Goal: Transaction & Acquisition: Purchase product/service

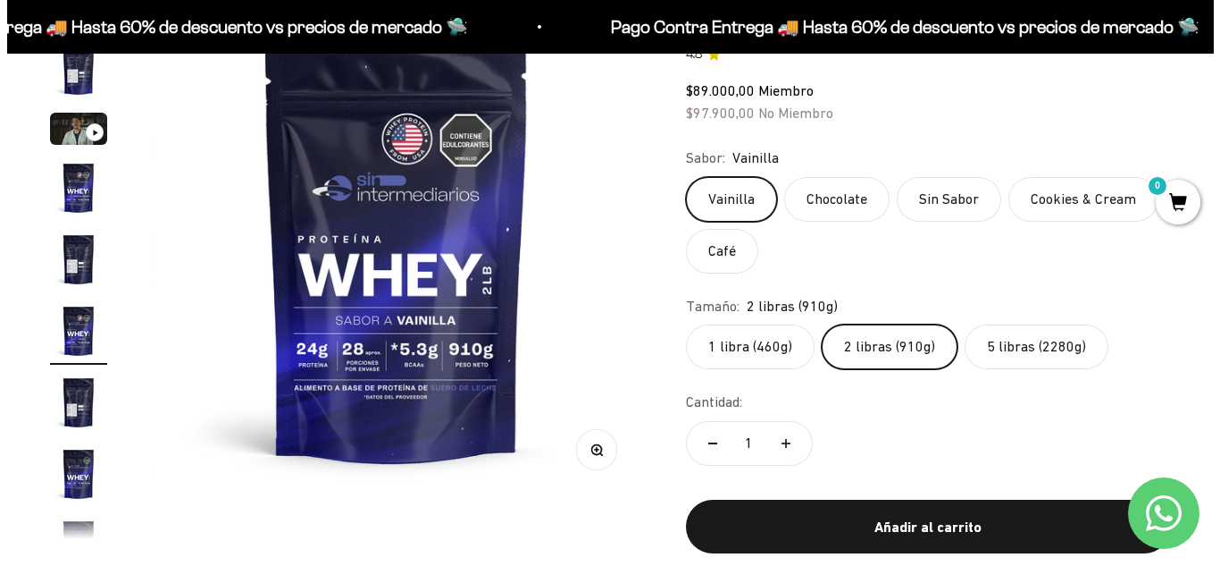
scroll to position [253, 0]
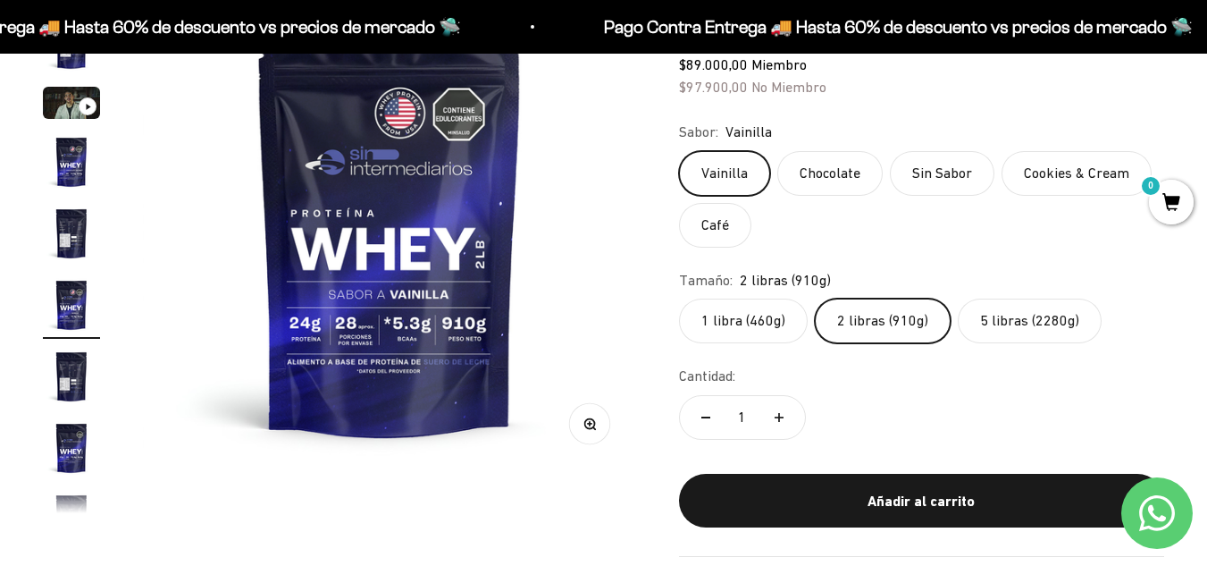
click at [782, 425] on button "Aumentar cantidad" at bounding box center [779, 417] width 52 height 43
type input "2"
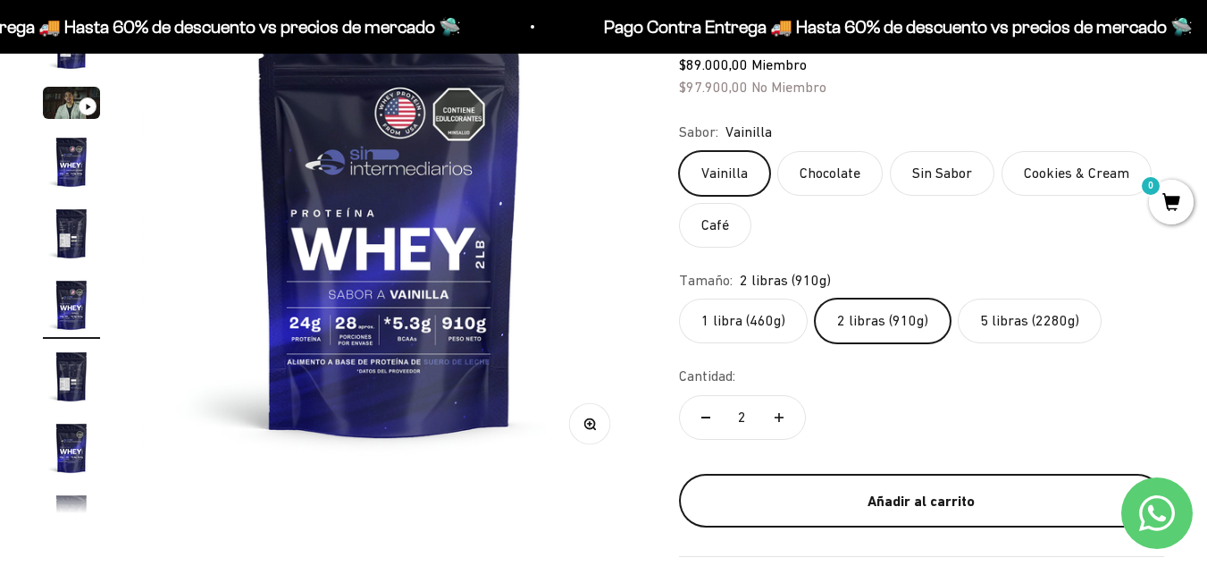
click at [819, 502] on div "Añadir al carrito" at bounding box center [922, 501] width 414 height 23
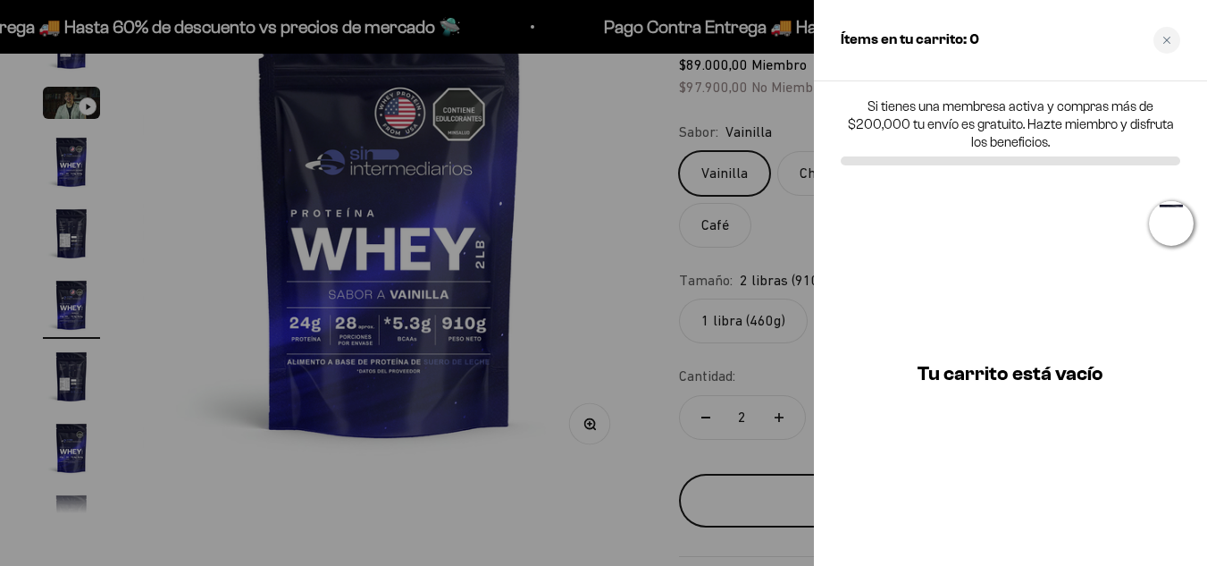
scroll to position [0, 2555]
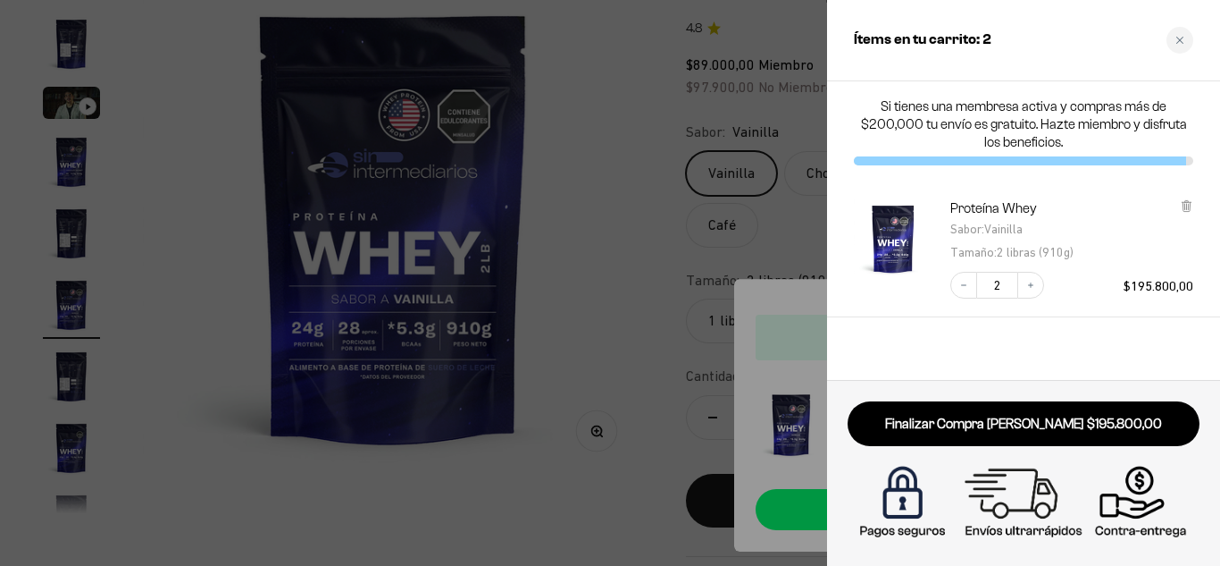
click at [1182, 35] on div "Close cart" at bounding box center [1180, 40] width 27 height 27
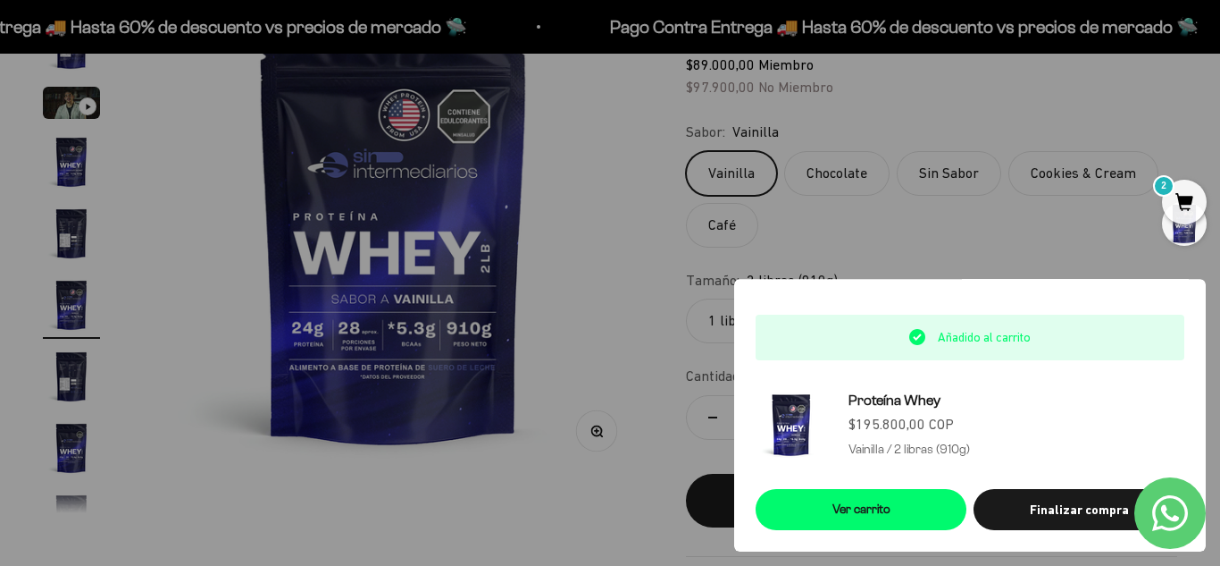
click at [542, 278] on div at bounding box center [610, 283] width 1220 height 566
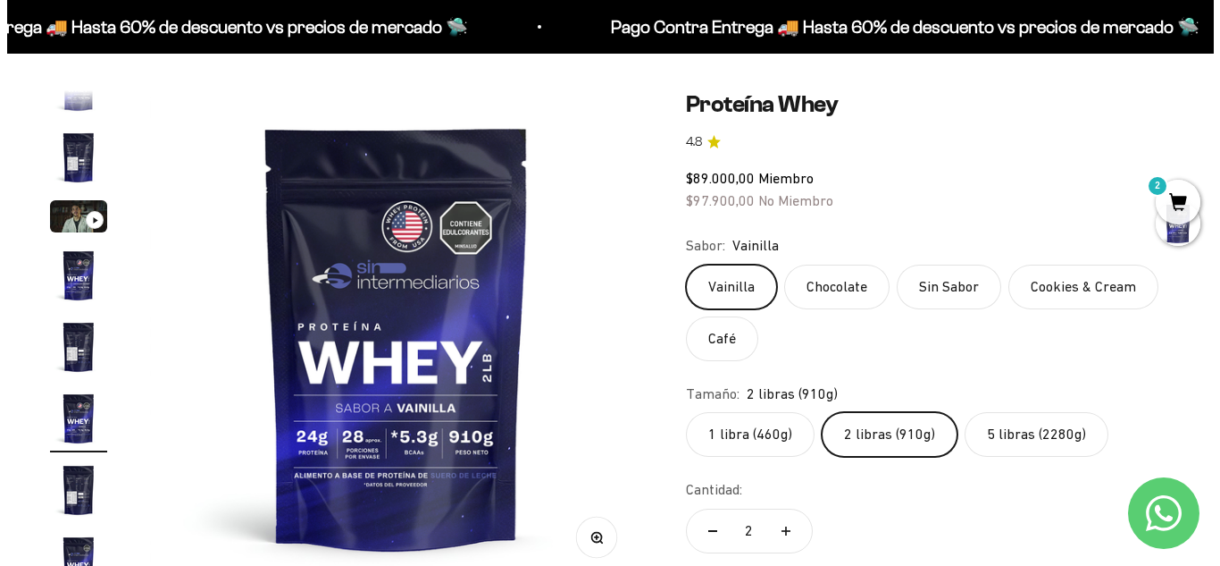
scroll to position [0, 0]
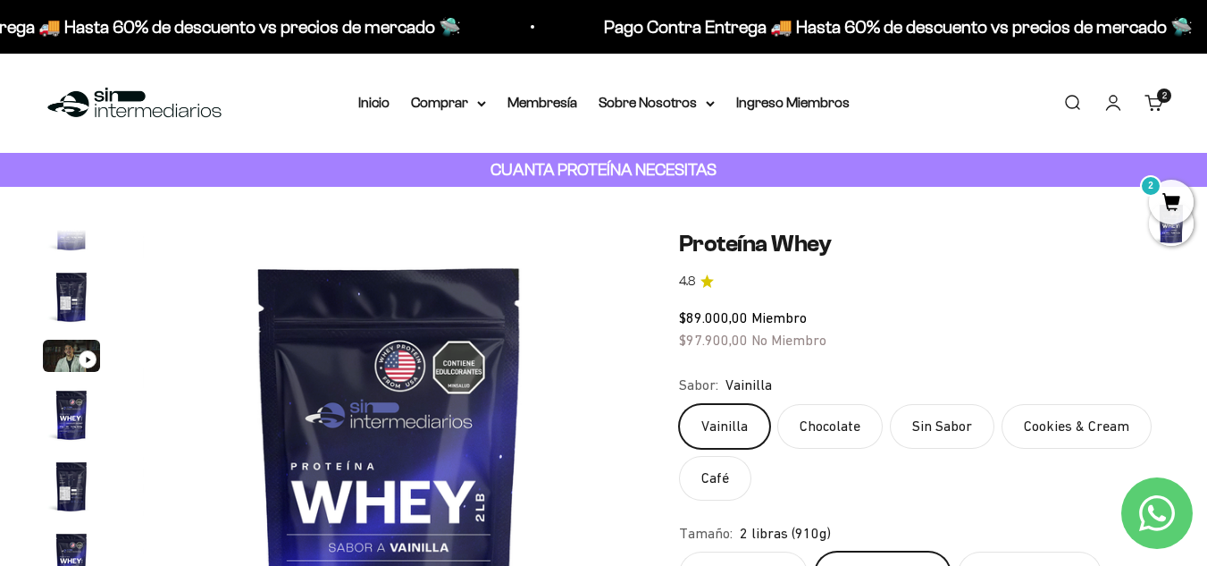
click at [1068, 113] on link "Buscar" at bounding box center [1072, 103] width 20 height 20
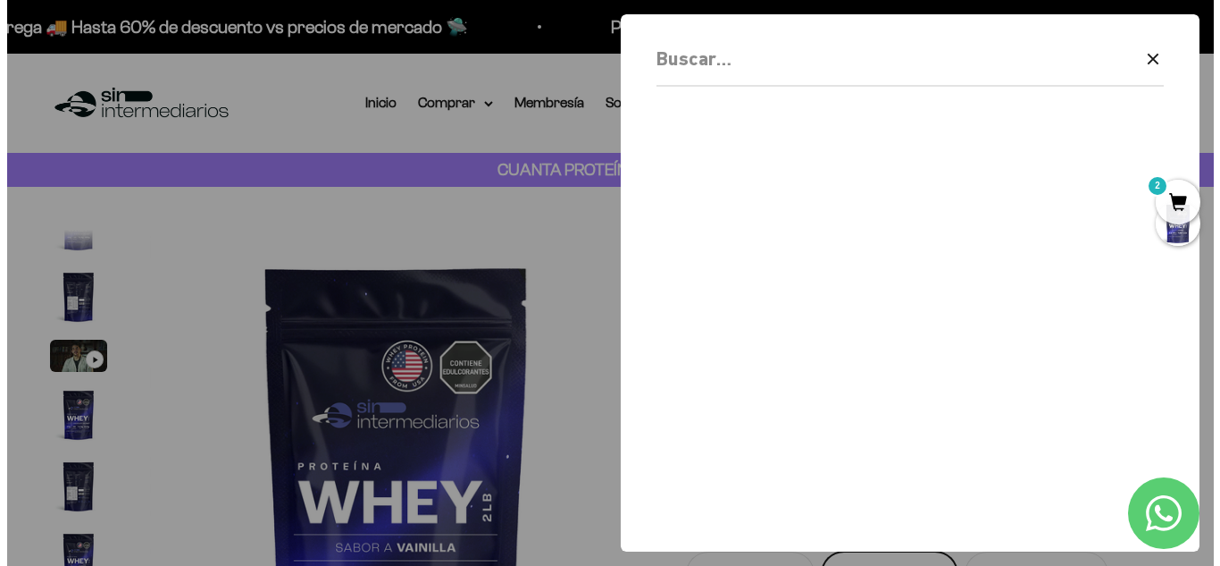
scroll to position [0, 2555]
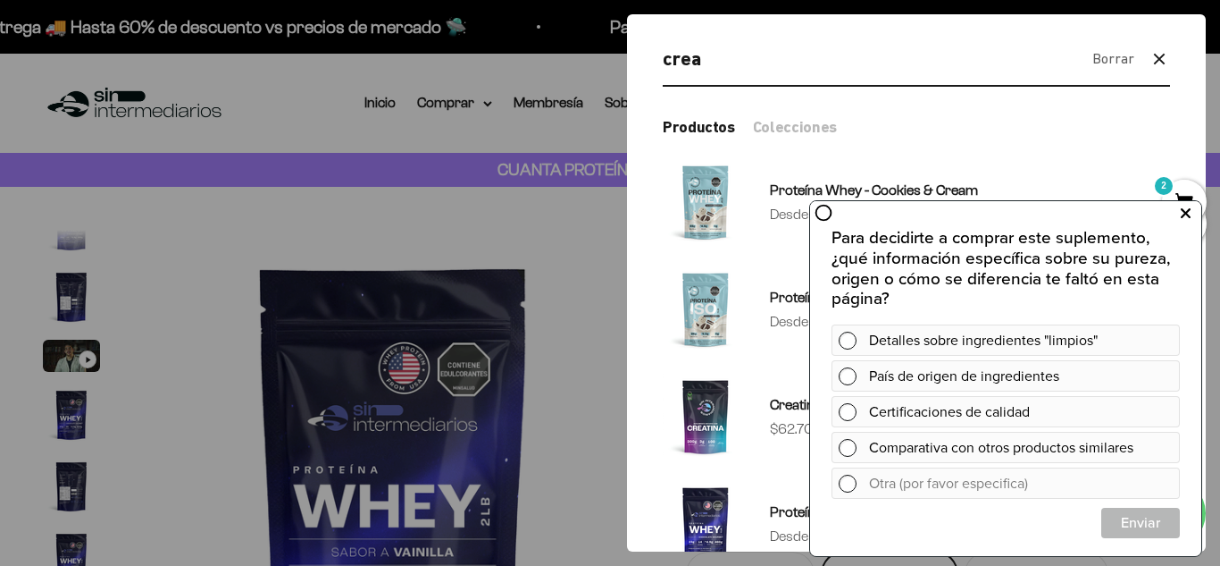
type input "crea"
click at [1184, 214] on icon at bounding box center [1186, 213] width 10 height 23
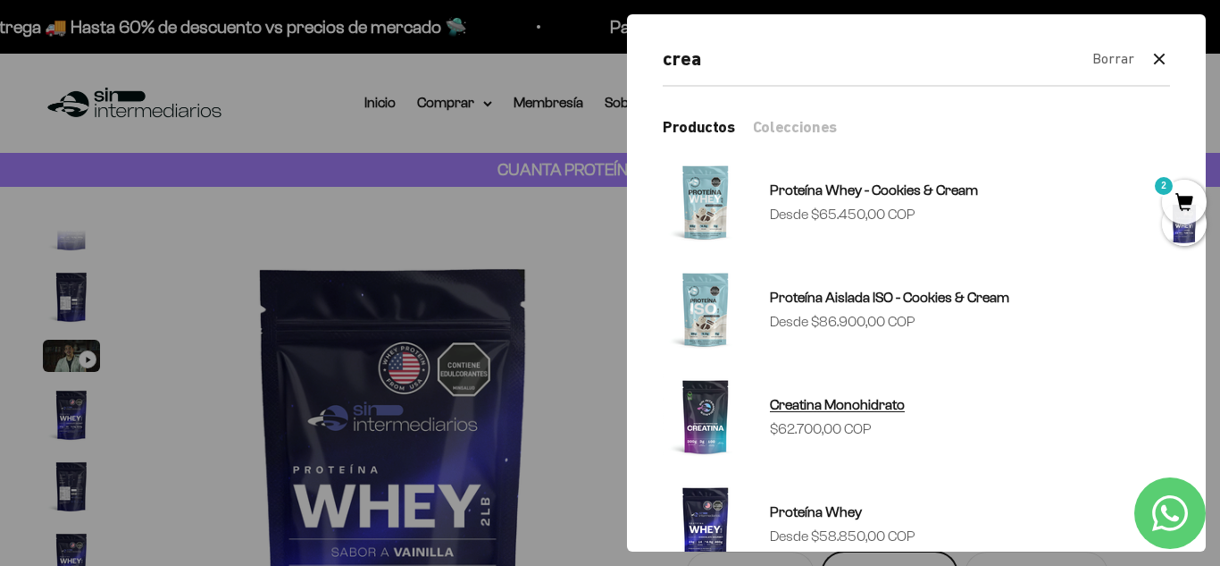
click at [976, 412] on link "Creatina Monohidrato Precio de oferta $62.700,00 COP" at bounding box center [916, 416] width 507 height 86
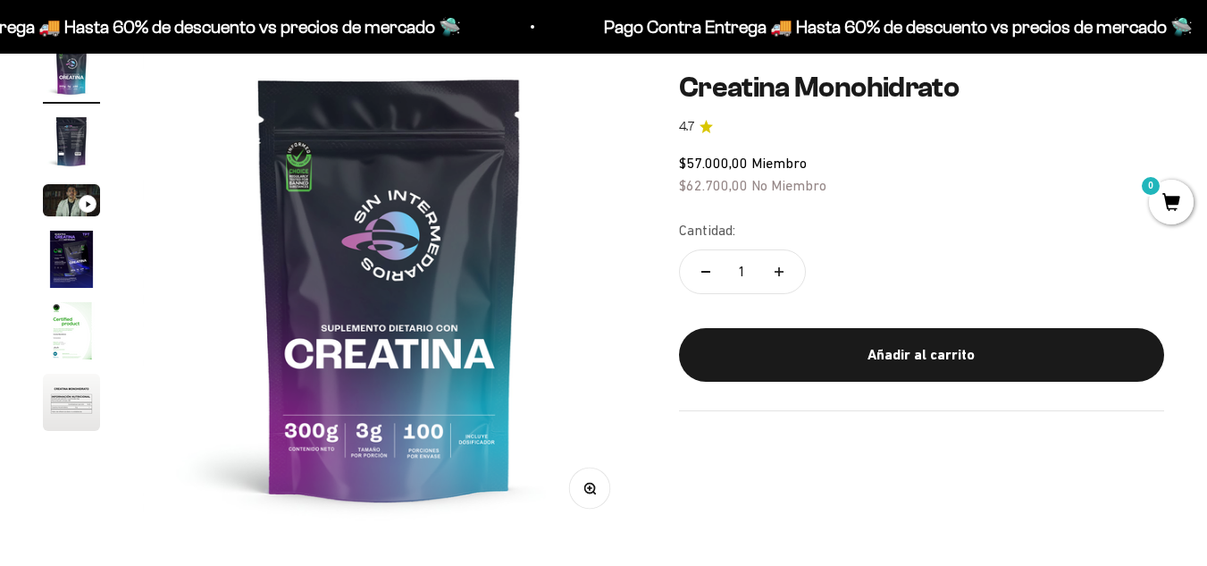
click at [775, 272] on icon "Aumentar cantidad" at bounding box center [779, 270] width 9 height 9
type input "2"
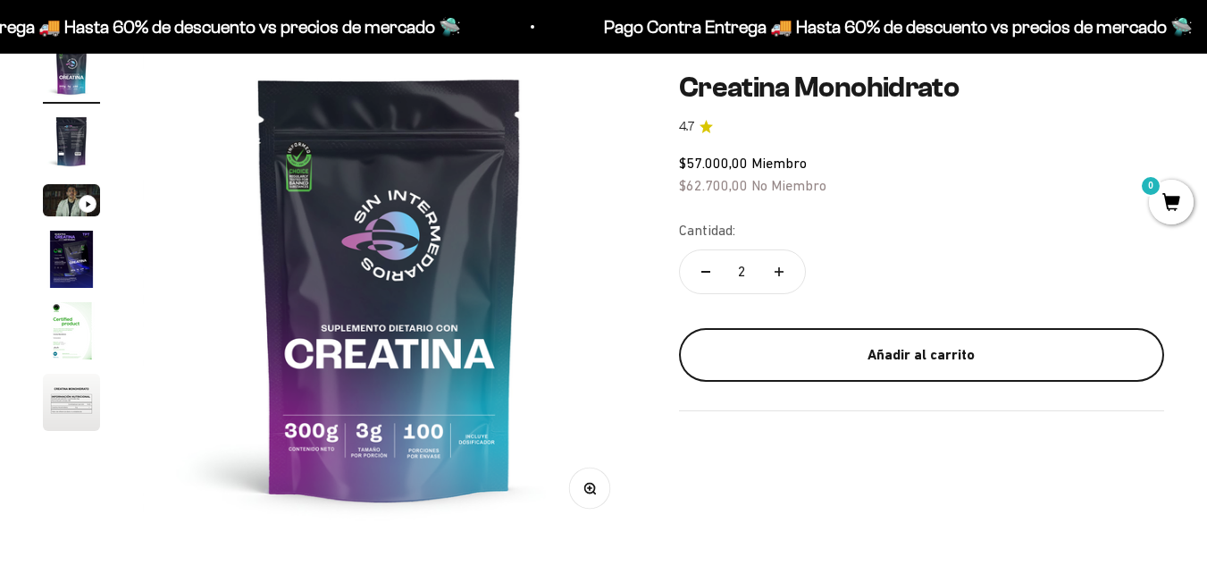
click at [856, 365] on div "Añadir al carrito" at bounding box center [922, 354] width 414 height 23
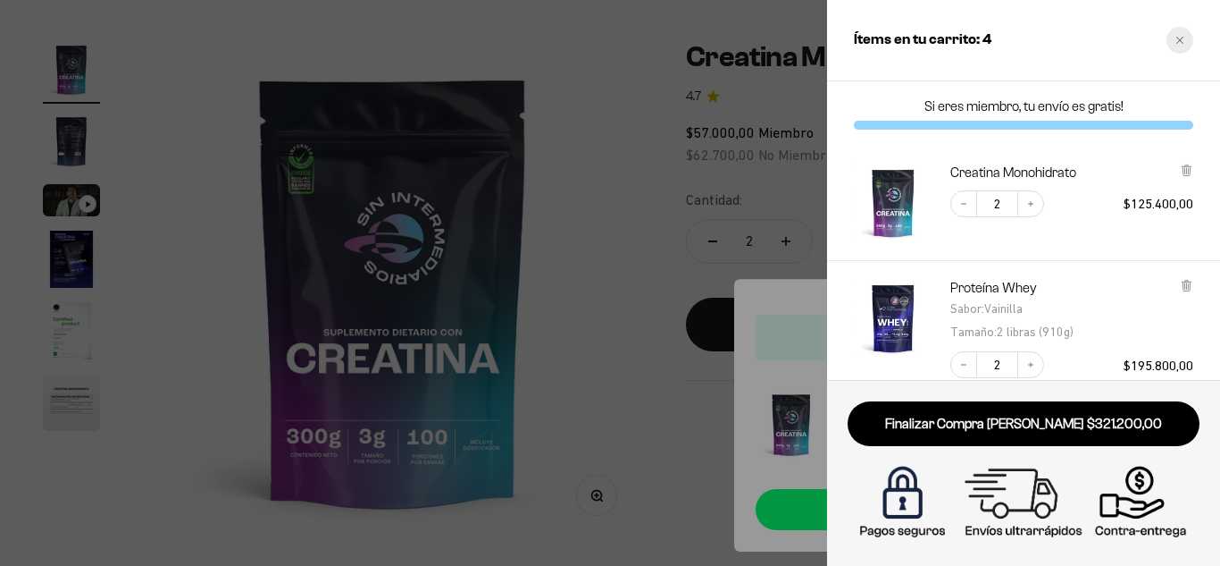
click at [1181, 42] on icon "Close cart" at bounding box center [1180, 40] width 9 height 9
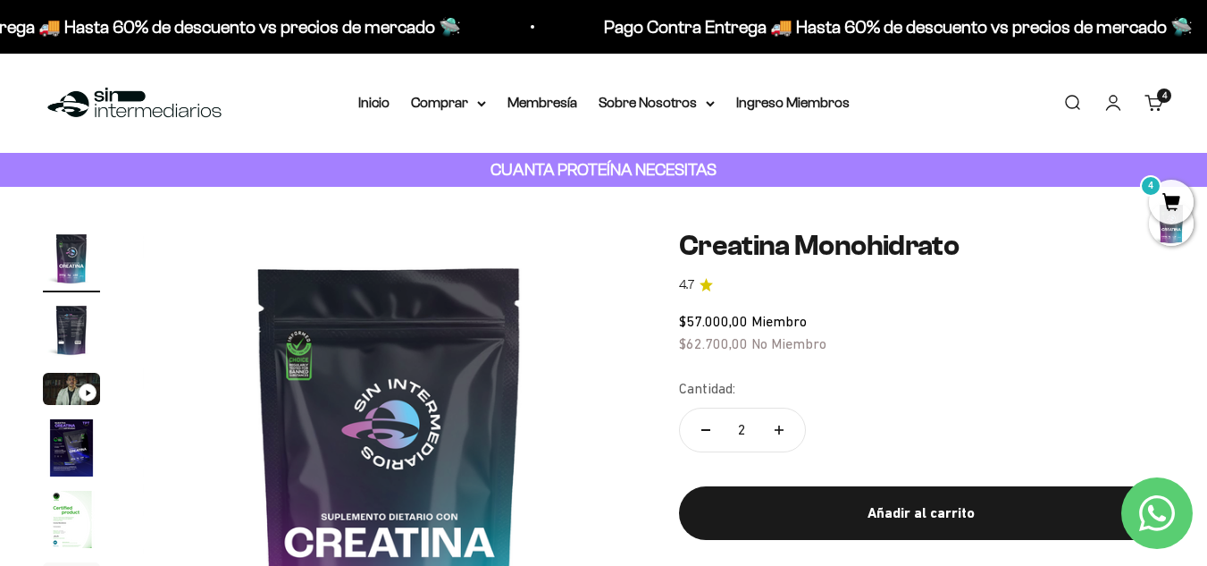
click at [1071, 103] on link "Buscar" at bounding box center [1072, 103] width 20 height 20
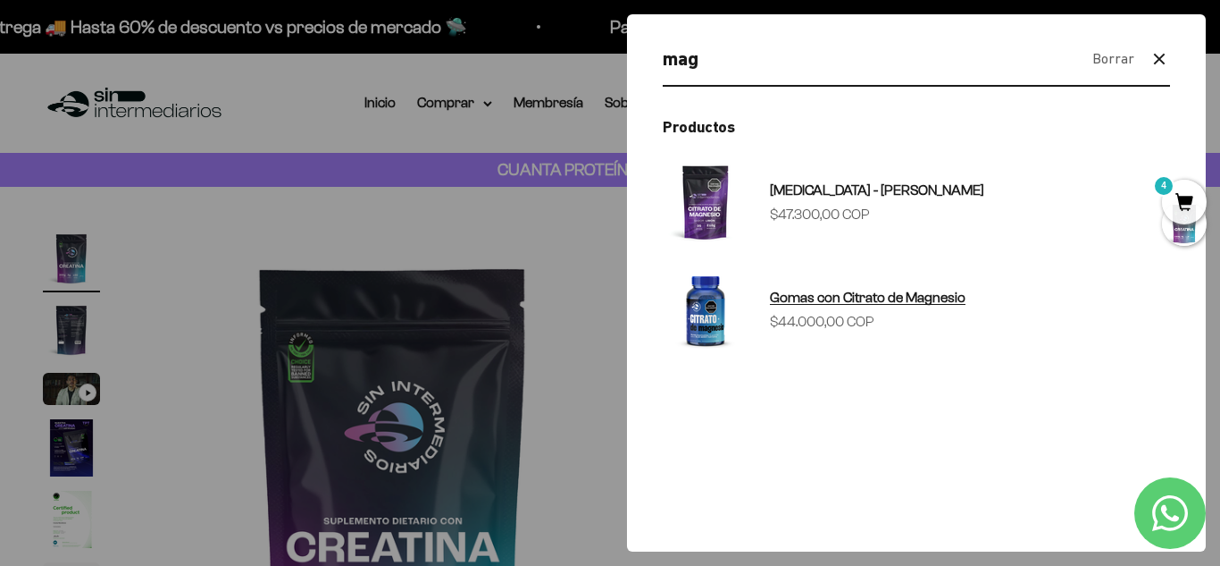
type input "mag"
click at [863, 313] on sale-price "Precio de oferta $44.000,00 COP" at bounding box center [822, 321] width 105 height 23
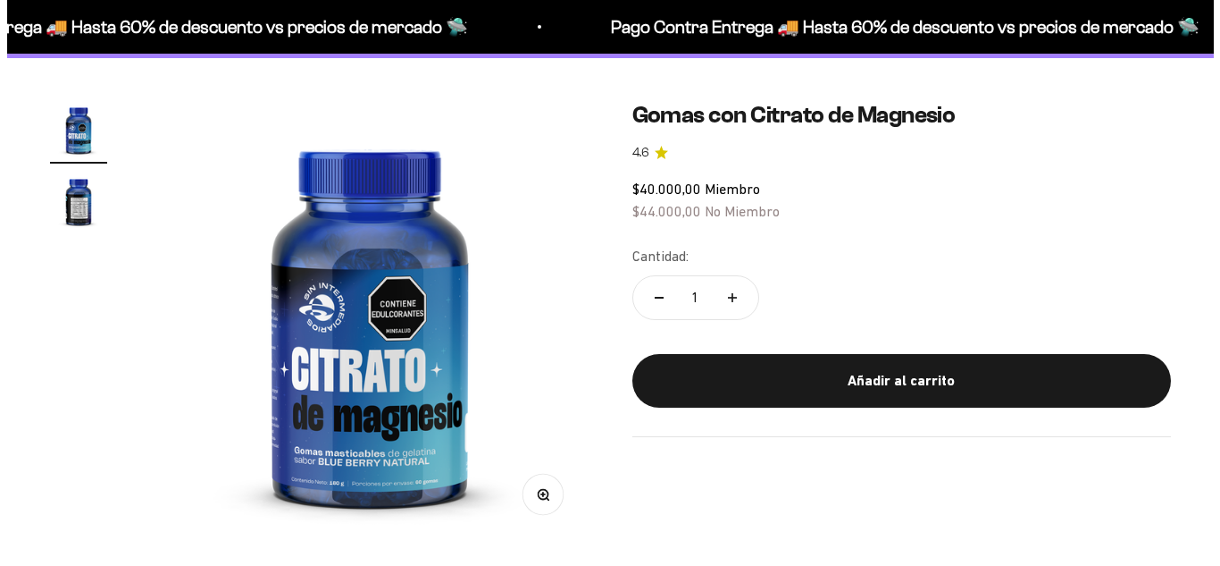
scroll to position [129, 0]
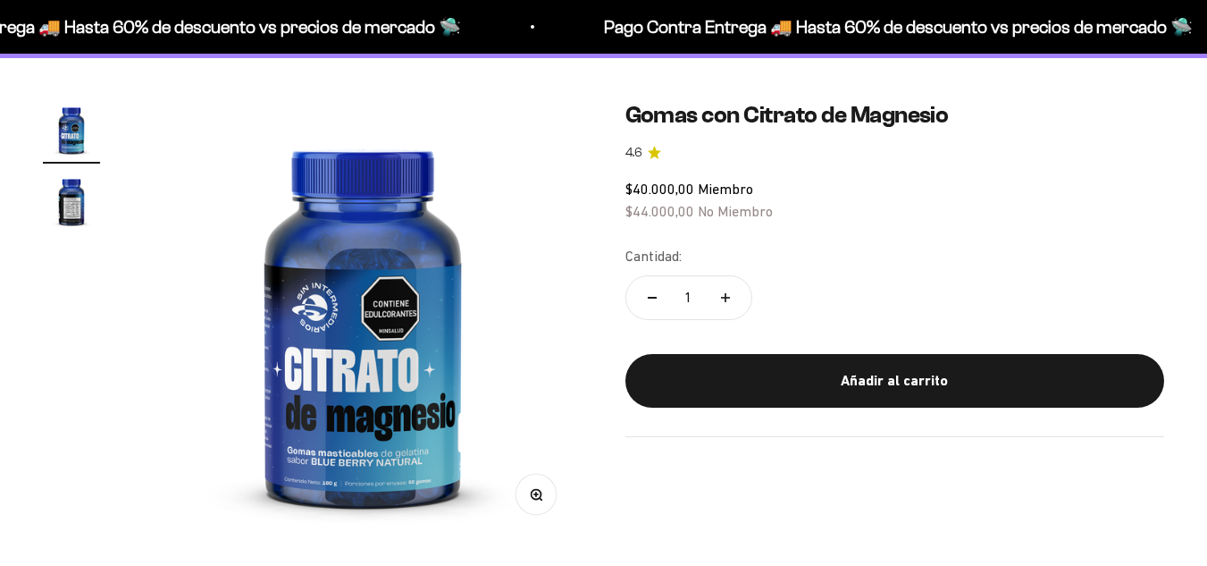
click at [721, 298] on icon "Aumentar cantidad" at bounding box center [725, 297] width 9 height 9
type input "2"
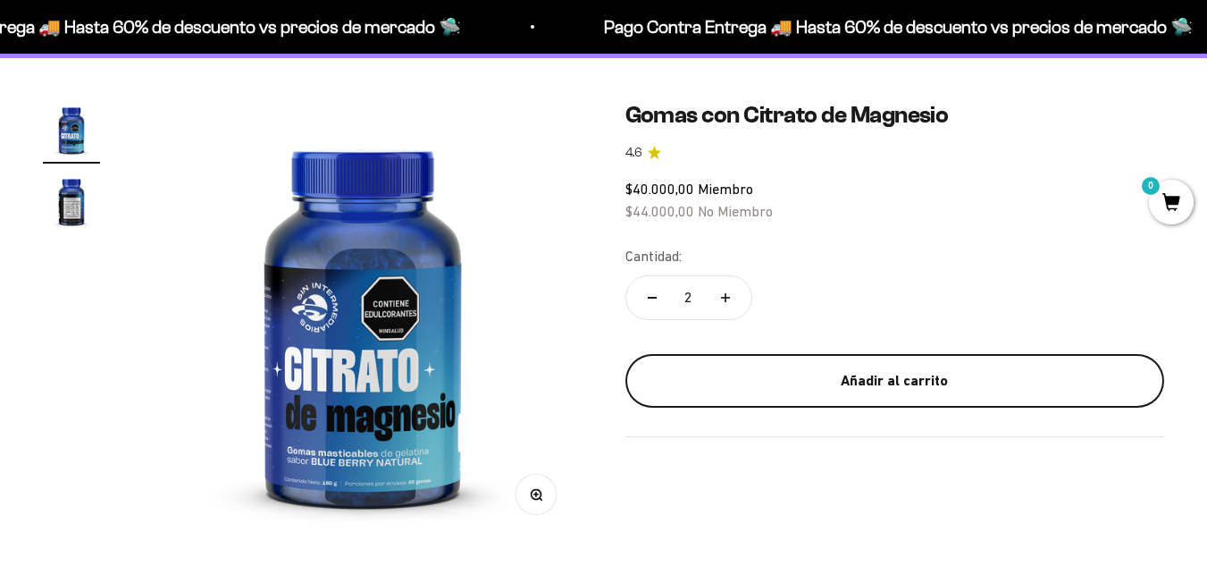
click at [795, 396] on button "Añadir al carrito" at bounding box center [895, 381] width 540 height 54
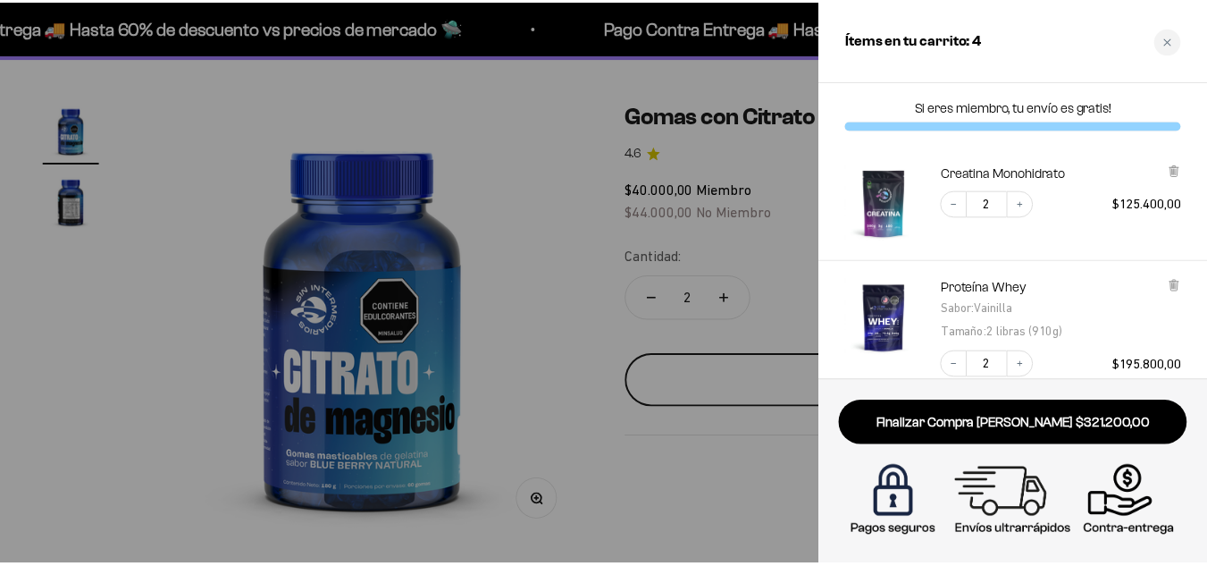
scroll to position [0, 0]
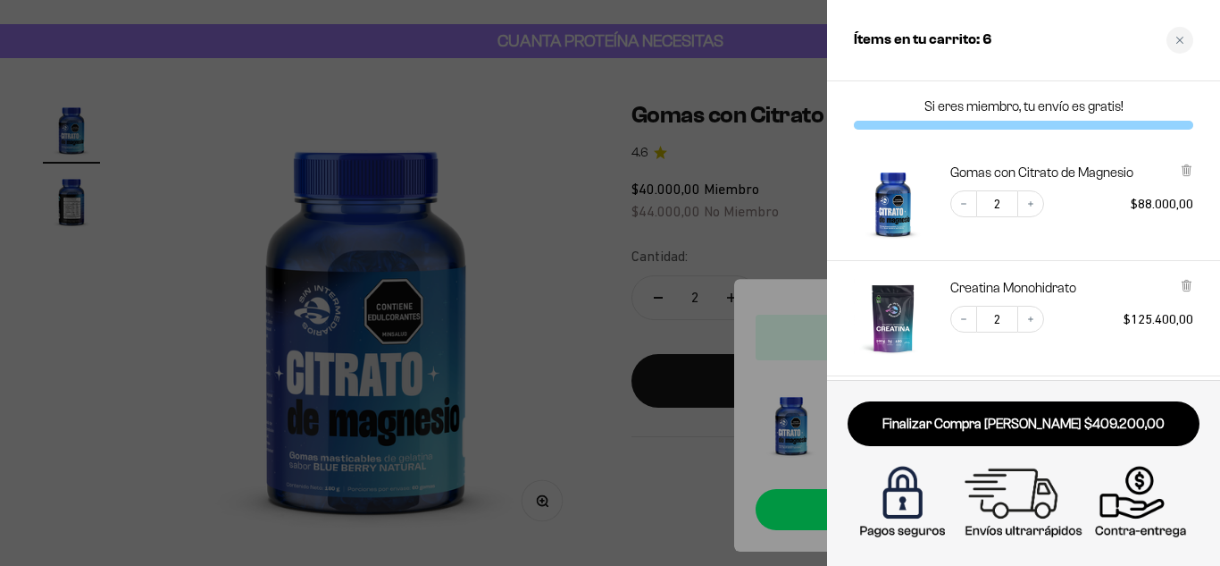
click at [573, 319] on div at bounding box center [610, 283] width 1220 height 566
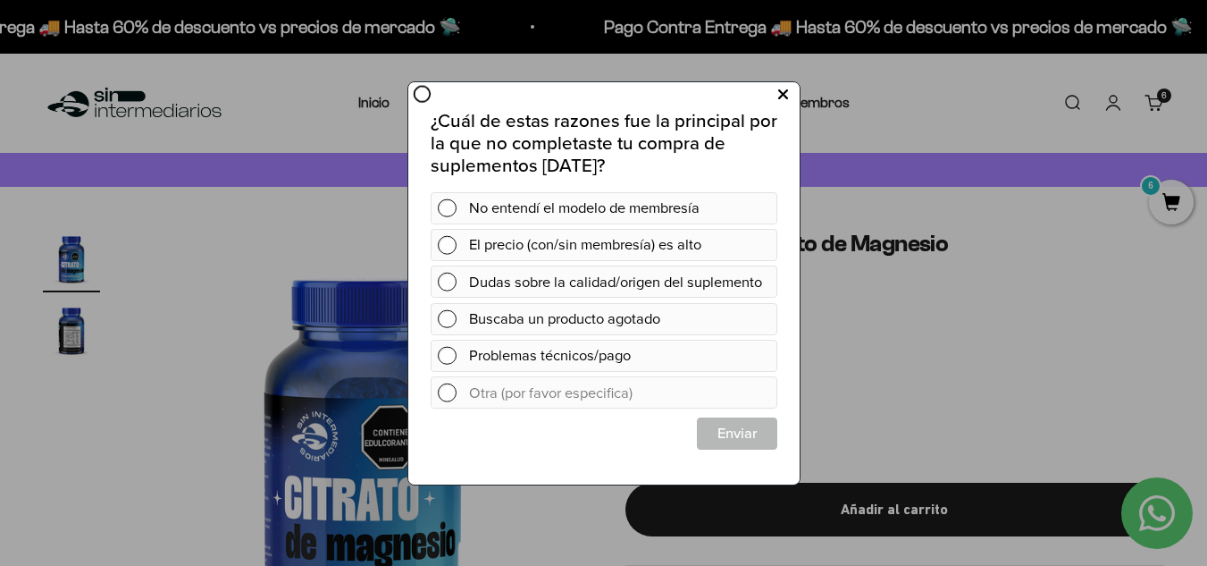
click at [780, 89] on icon at bounding box center [782, 94] width 10 height 24
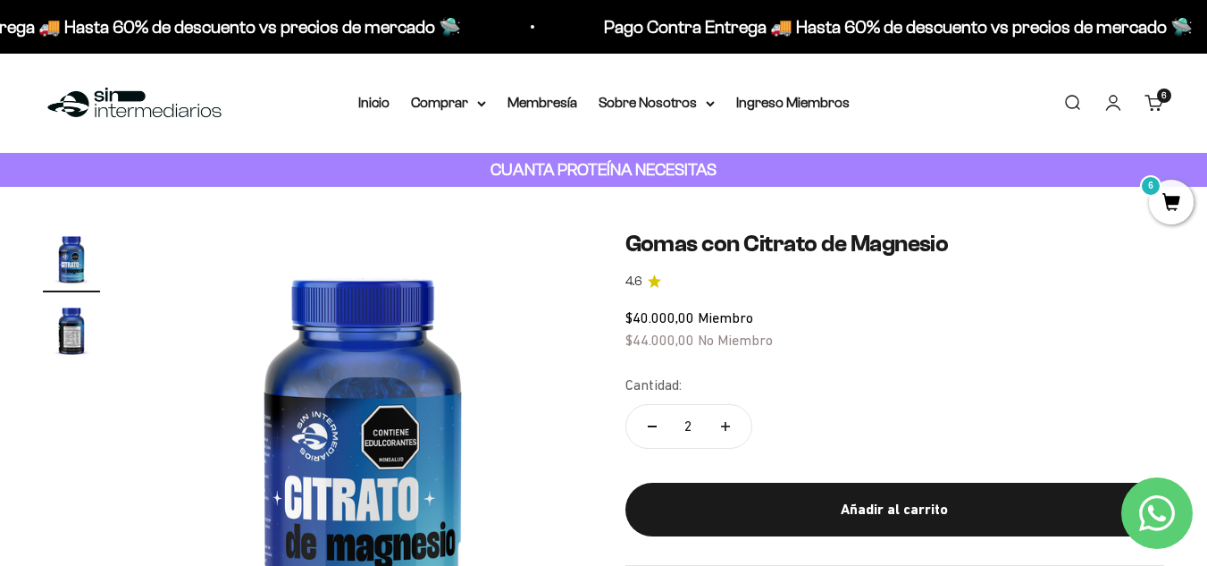
click at [1076, 99] on link "Buscar" at bounding box center [1072, 103] width 20 height 20
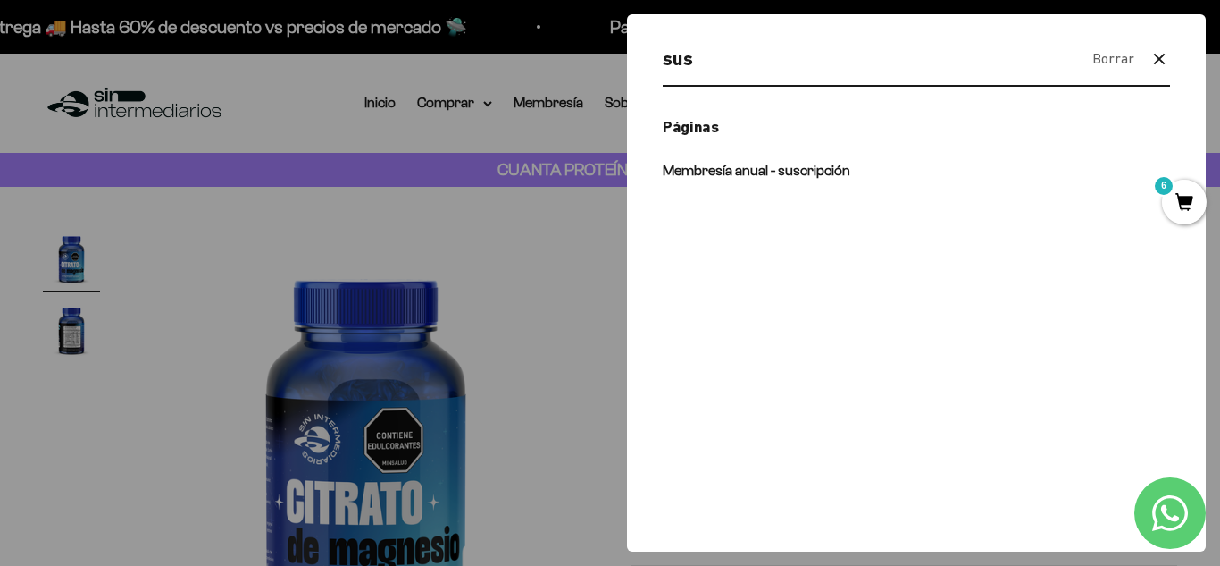
type input "sus"
click at [764, 185] on div "sus Borrar Cerrar 1 resultado para «sus» Páginas Membresía anual - suscripción" at bounding box center [916, 282] width 579 height 537
click at [794, 169] on span "Membresía anual - suscripción" at bounding box center [757, 170] width 188 height 15
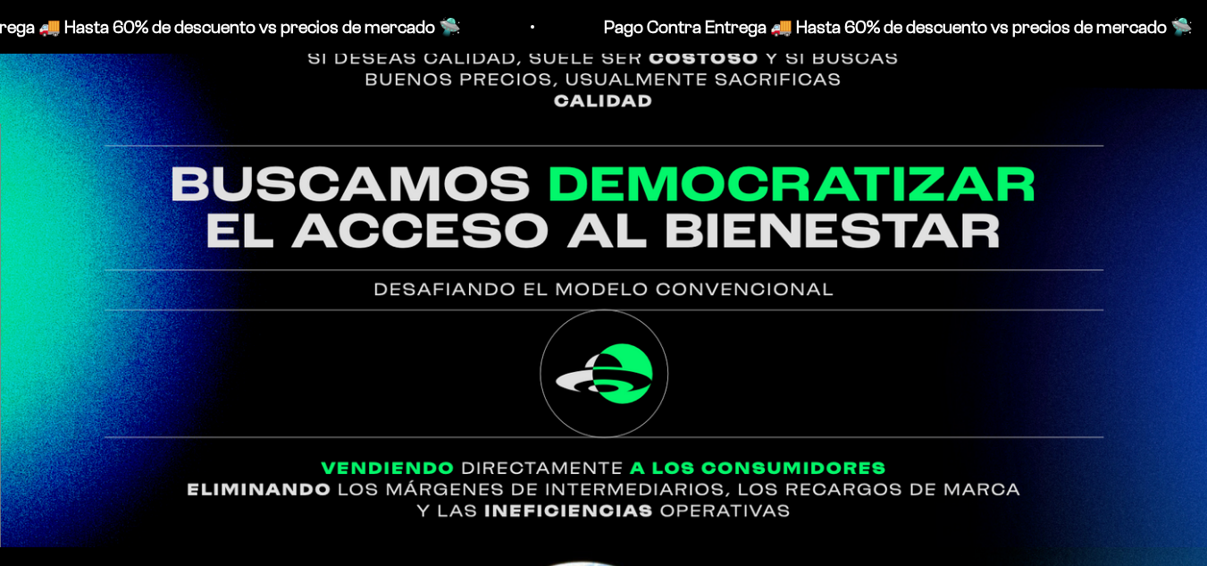
scroll to position [1514, 0]
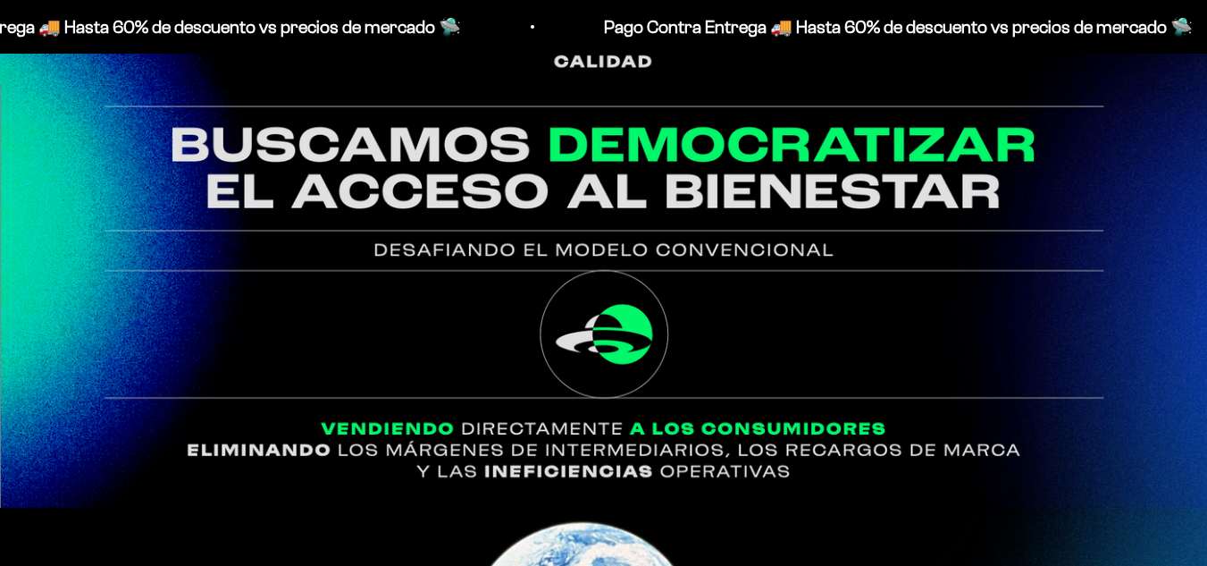
drag, startPoint x: 1215, startPoint y: 42, endPoint x: 1210, endPoint y: 214, distance: 171.6
click at [1206, 306] on img at bounding box center [603, 295] width 1207 height 423
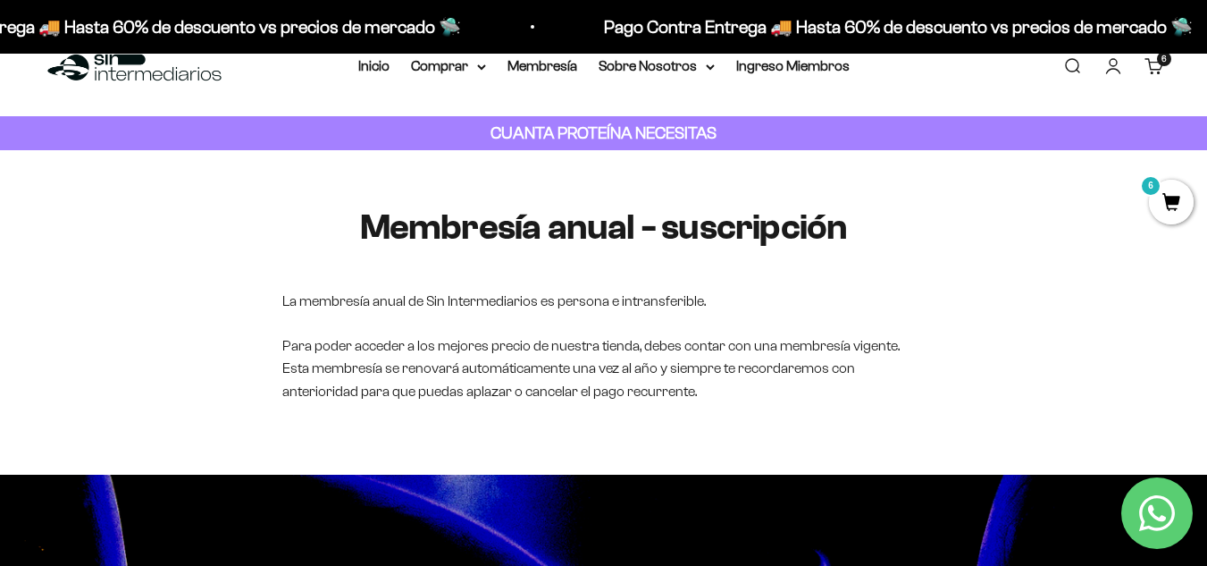
scroll to position [0, 0]
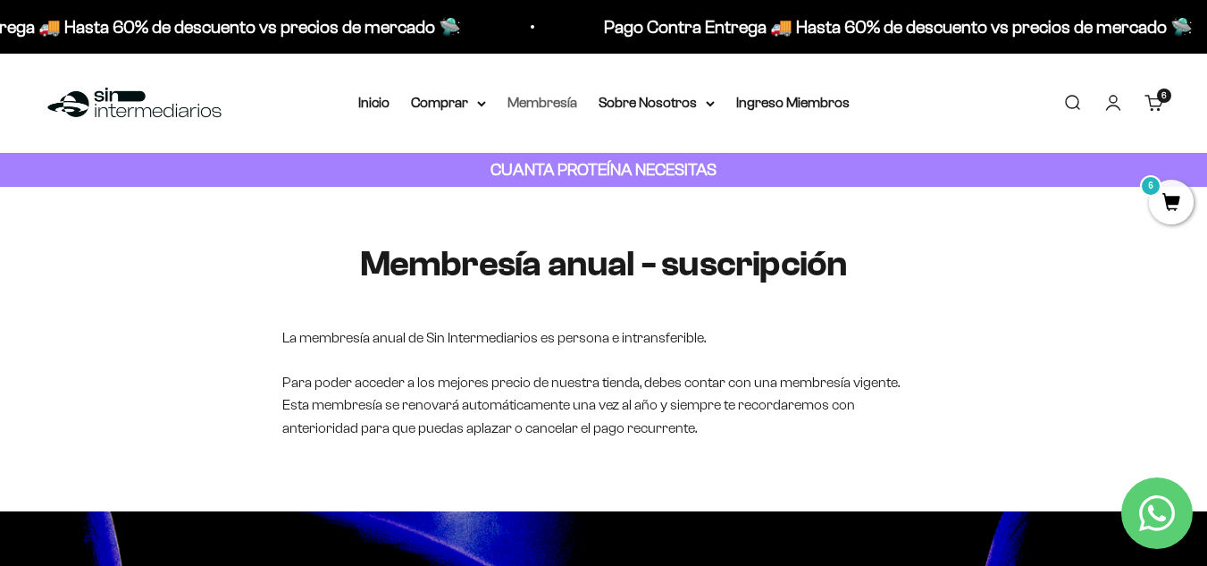
click at [541, 108] on link "Membresía" at bounding box center [542, 102] width 70 height 15
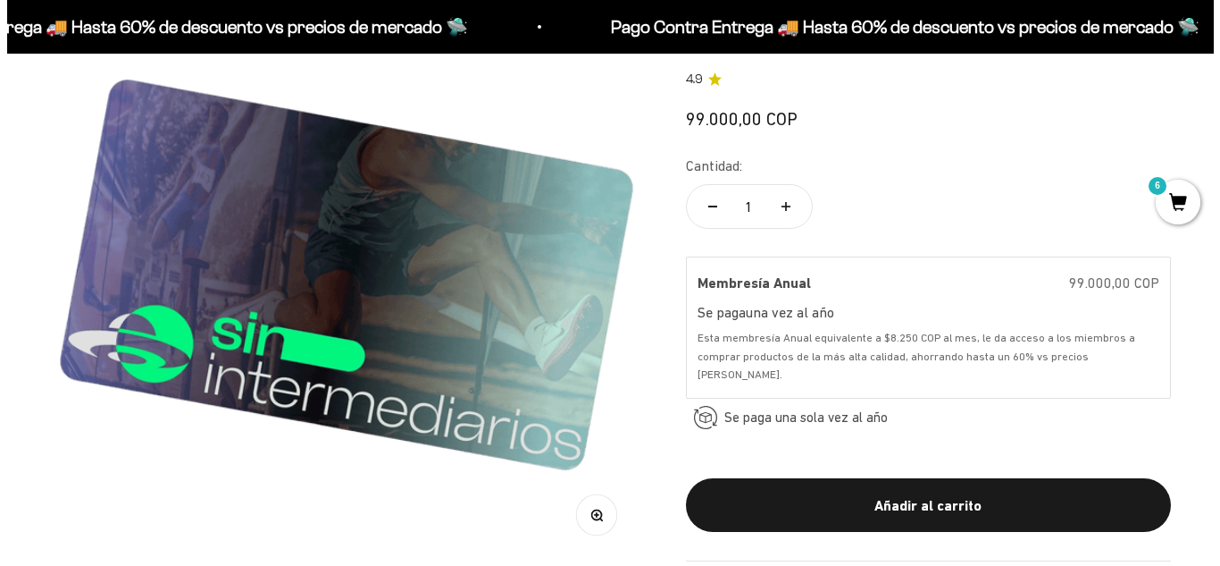
scroll to position [372, 0]
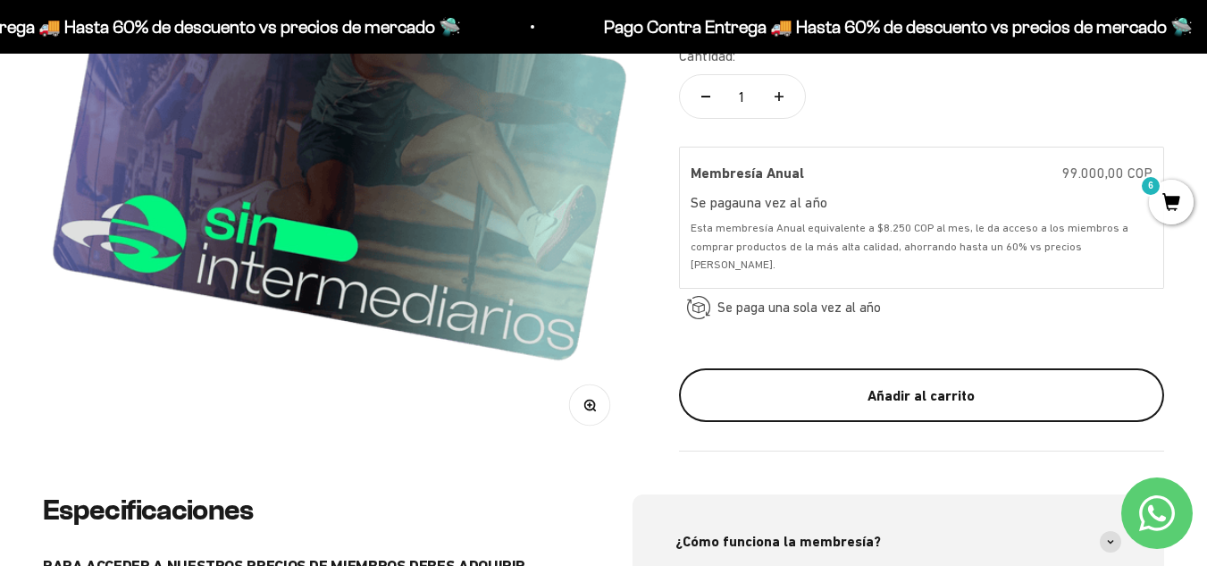
click at [906, 383] on div "Añadir al carrito" at bounding box center [922, 394] width 414 height 23
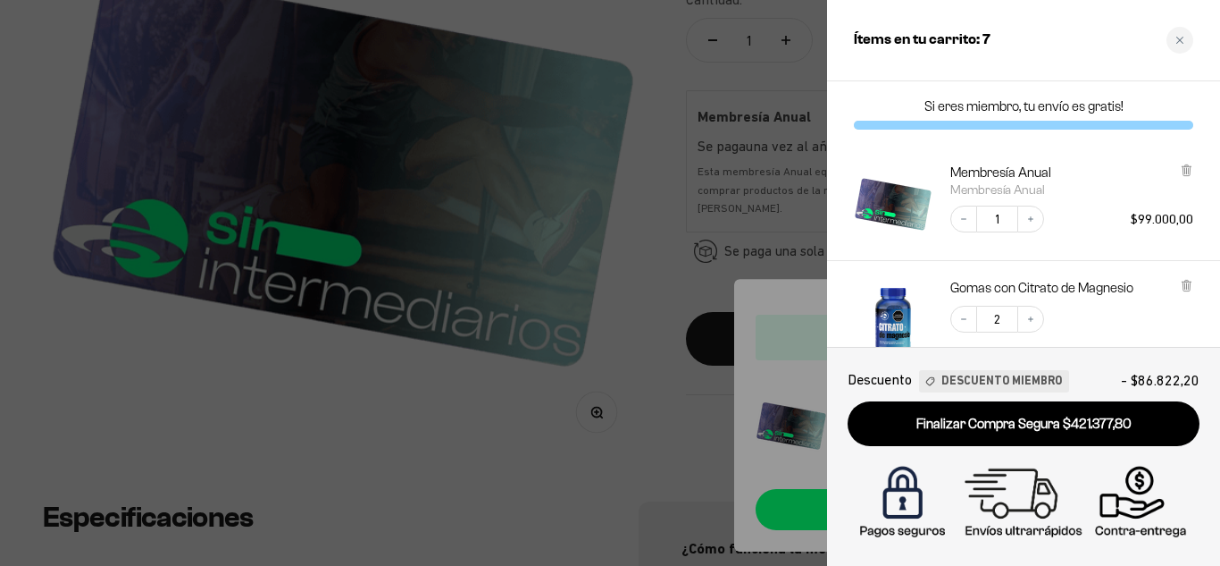
click at [1179, 101] on p "Si eres miembro, tu envío es gratis!" at bounding box center [1023, 106] width 339 height 18
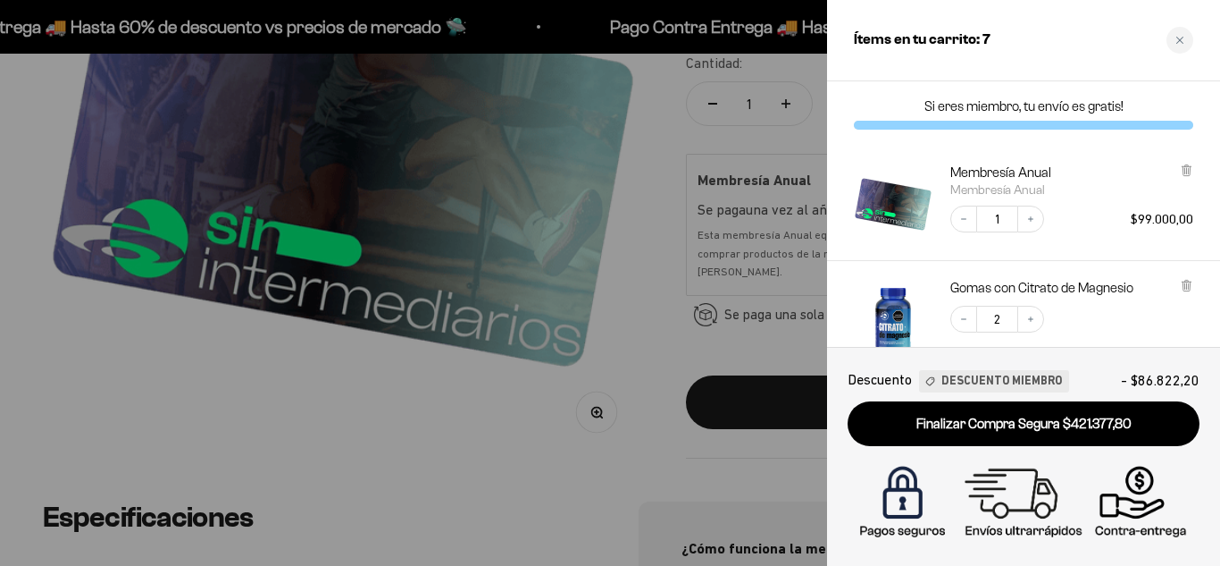
click at [1106, 174] on div "Membresía Anual Membresía Anual" at bounding box center [1072, 179] width 243 height 33
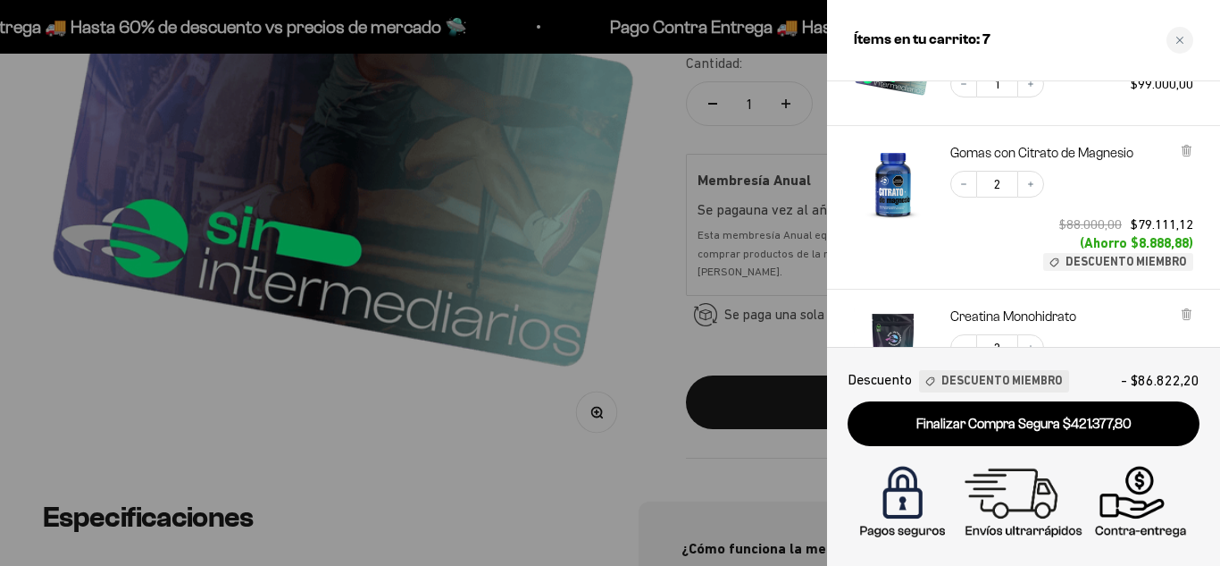
scroll to position [143, 0]
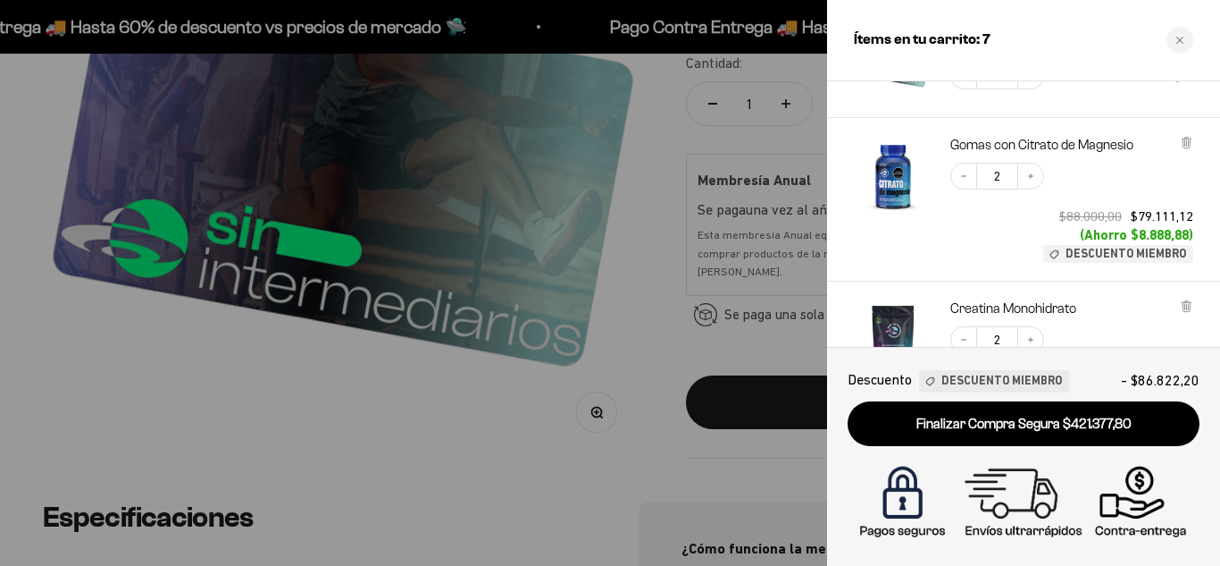
click at [1103, 288] on div "Creatina Monohidrato Decrease quantity 2 Increase quantity $125.400,00 $112.733…" at bounding box center [1014, 353] width 357 height 145
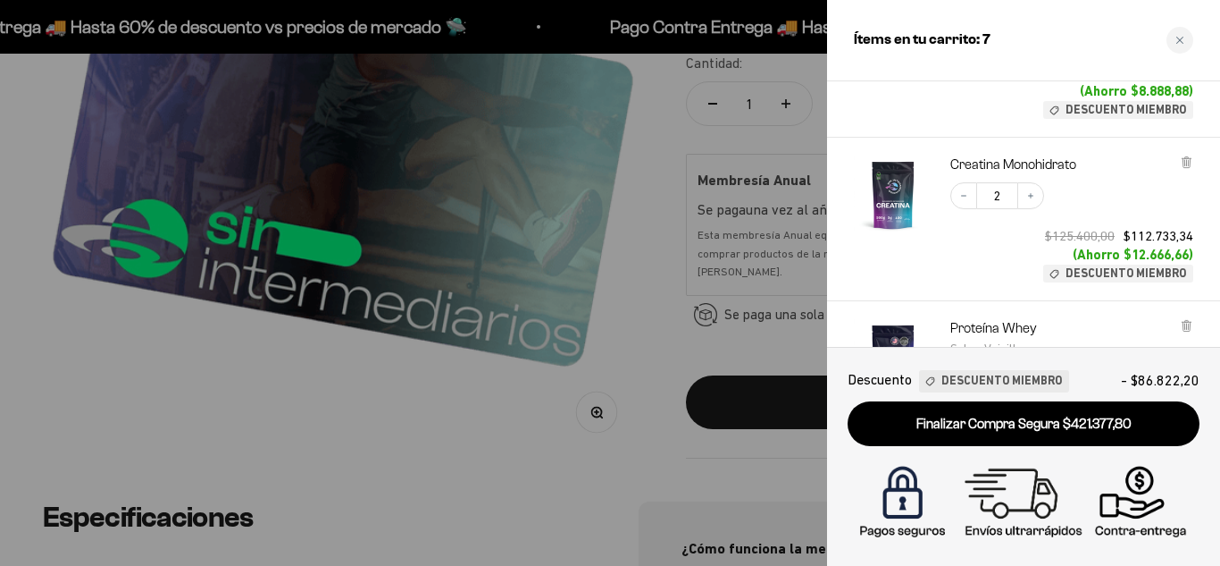
scroll to position [286, 0]
click at [985, 260] on div "Decrease quantity 2 Increase quantity $125.400,00 $112.733,34 (Ahorro $12.666,6…" at bounding box center [1063, 224] width 261 height 118
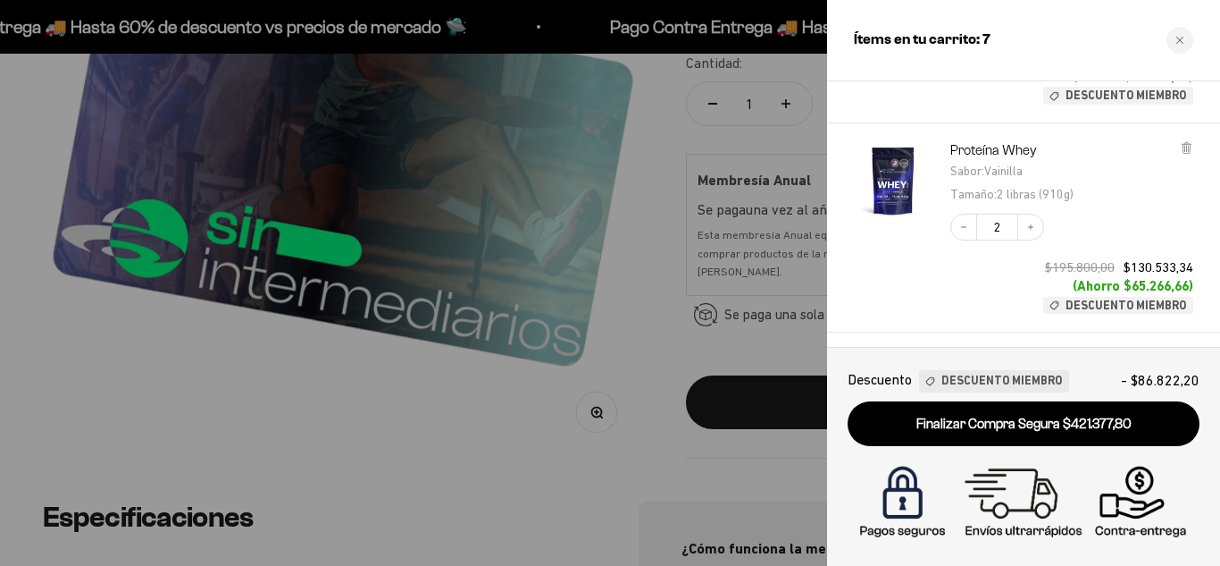
scroll to position [500, 0]
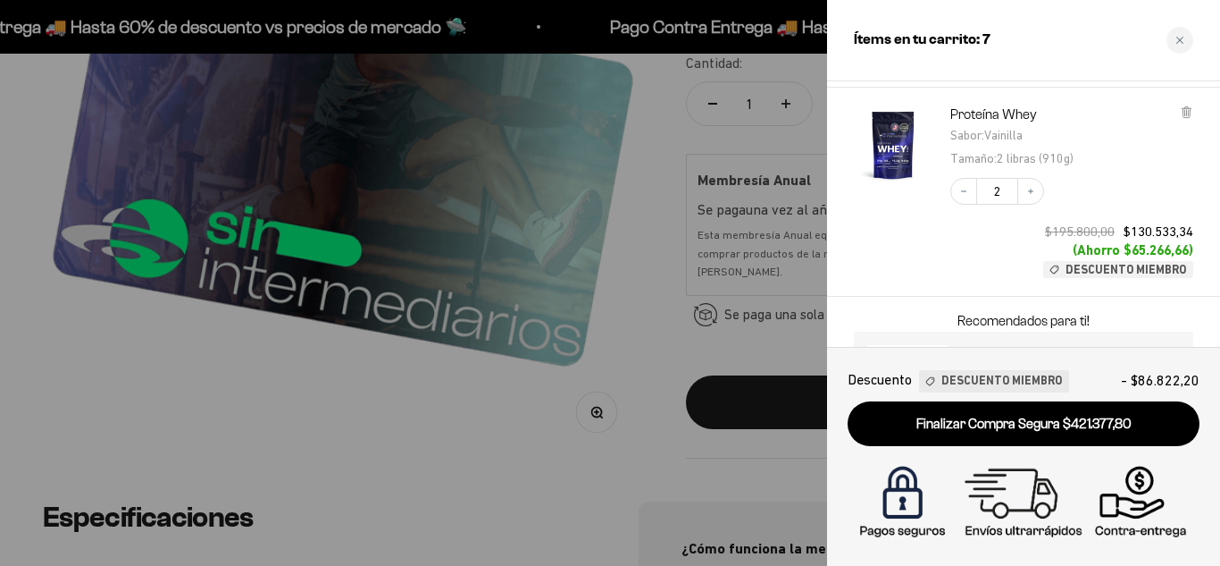
click at [972, 388] on span "Descuento Miembro" at bounding box center [1002, 381] width 121 height 19
click at [979, 379] on span "Descuento Miembro" at bounding box center [1002, 381] width 121 height 19
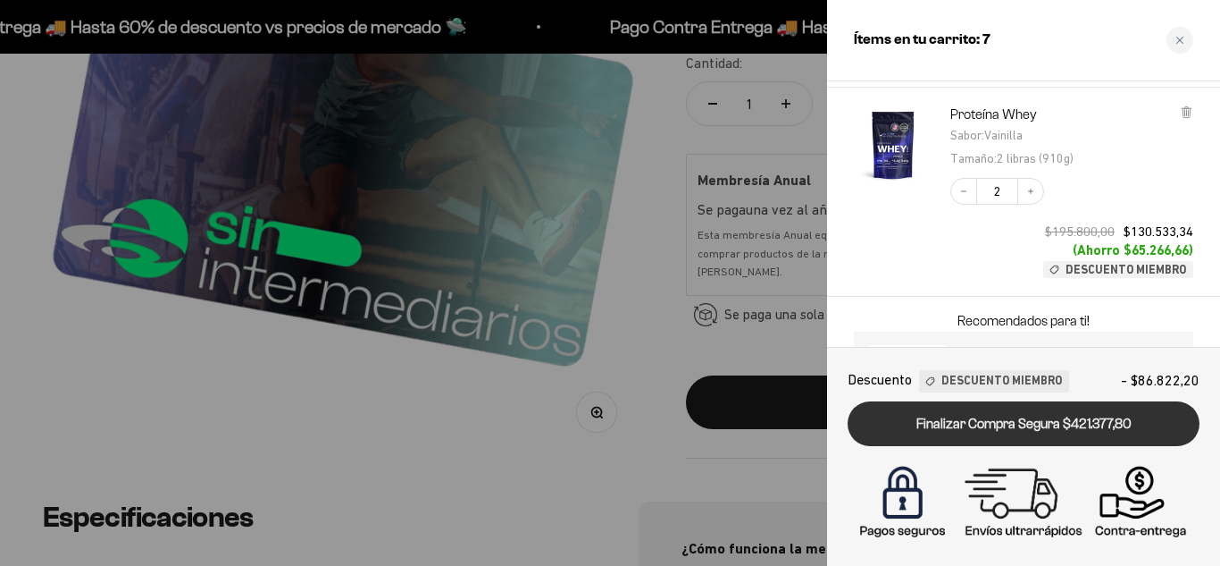
click at [1125, 412] on link "Finalizar Compra Segura $421.377,80" at bounding box center [1024, 424] width 352 height 46
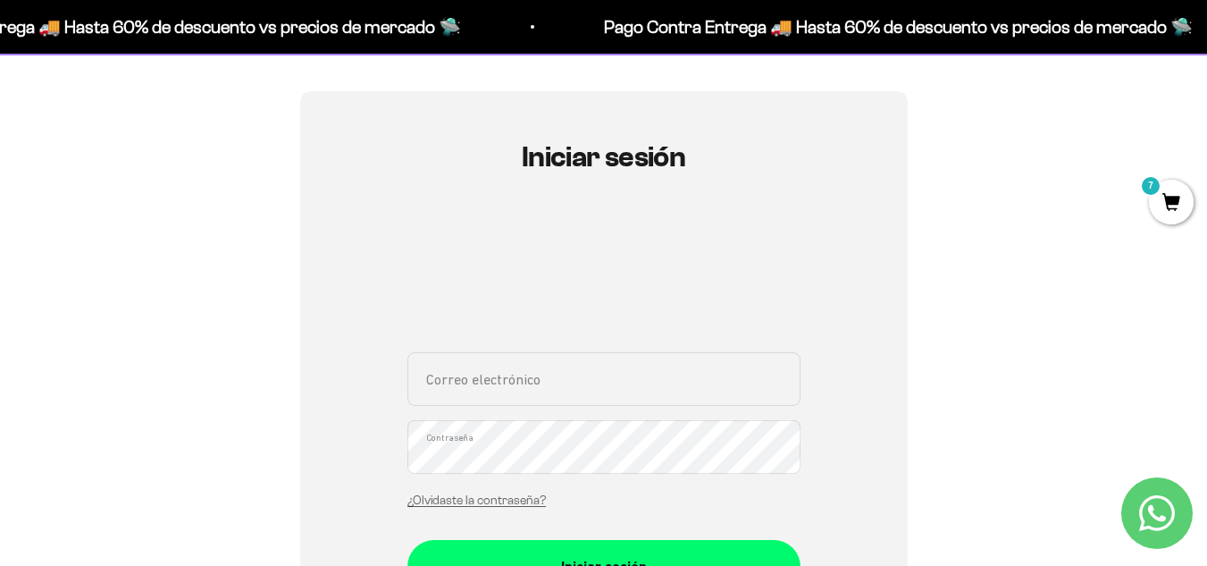
scroll to position [151, 0]
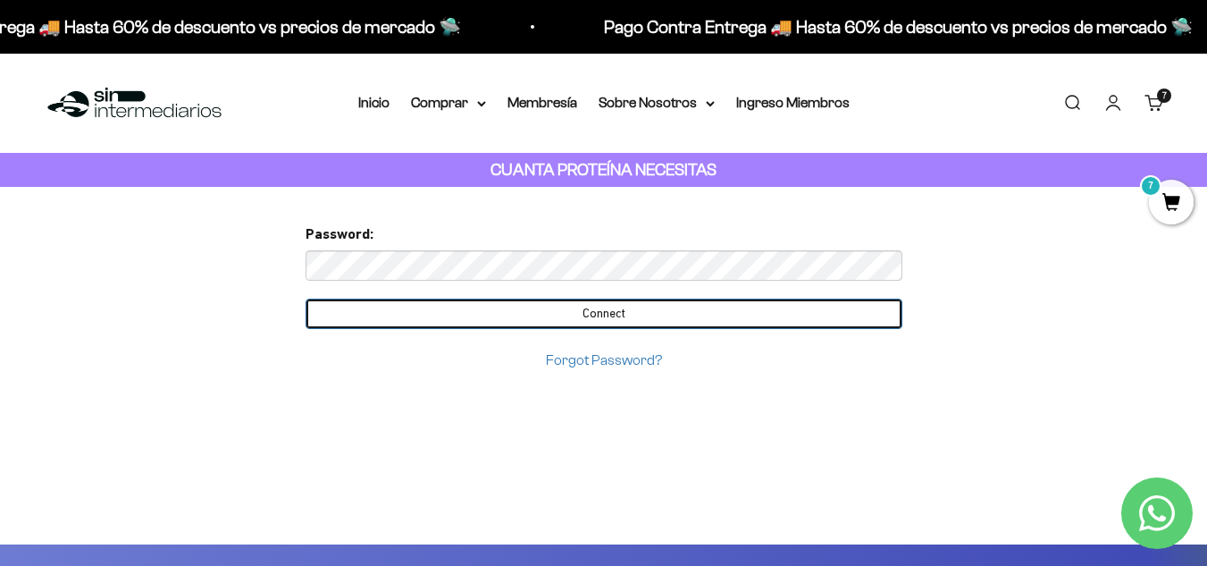
click at [566, 309] on input "Connect" at bounding box center [604, 313] width 597 height 30
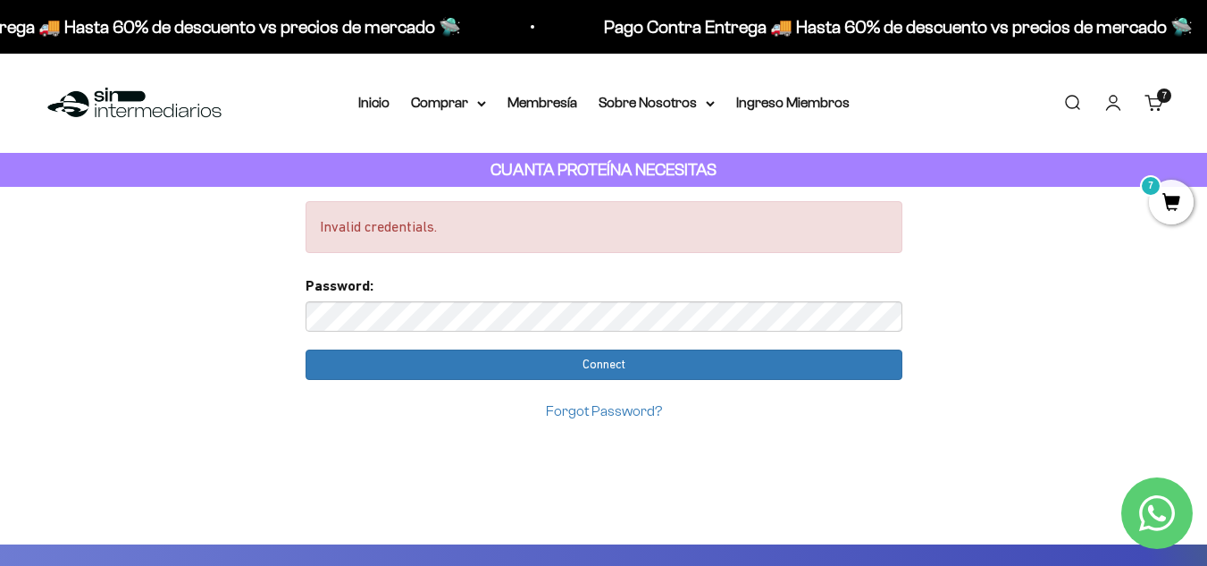
click at [618, 175] on strong "CUANTA PROTEÍNA NECESITAS" at bounding box center [603, 169] width 226 height 19
click at [617, 409] on link "Forgot Password?" at bounding box center [604, 410] width 116 height 15
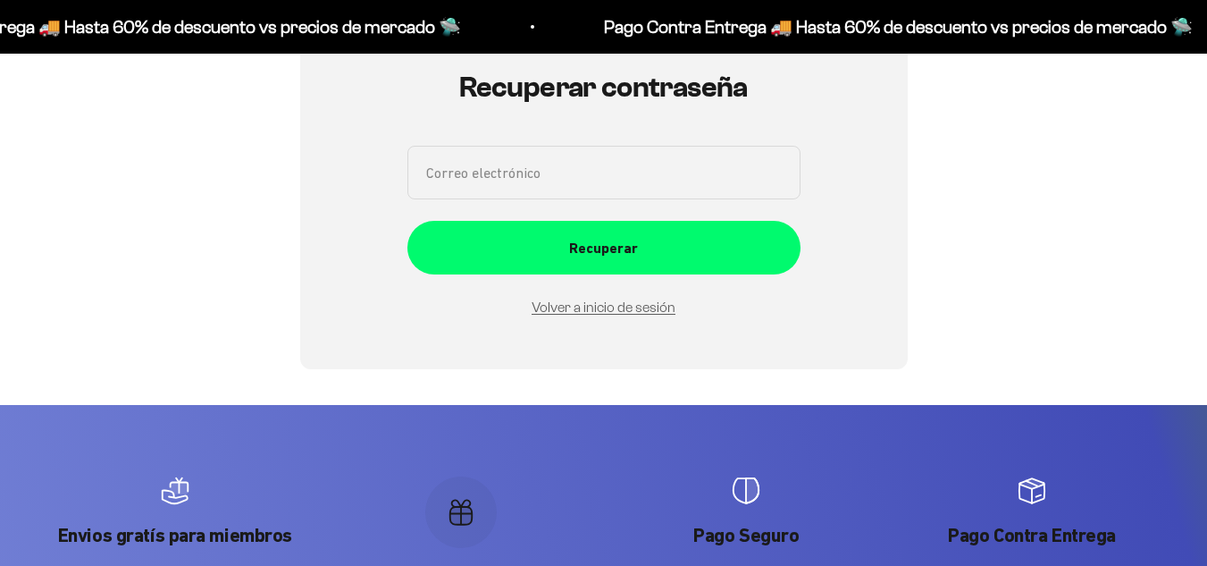
scroll to position [129, 0]
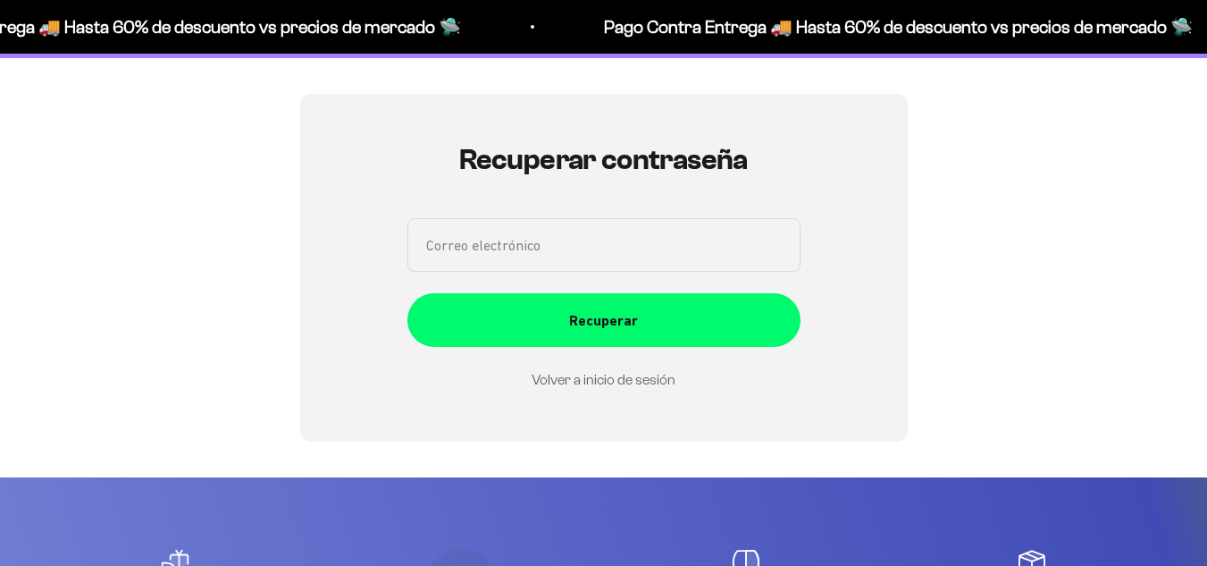
click at [597, 377] on link "Volver a inicio de sesión" at bounding box center [604, 379] width 144 height 15
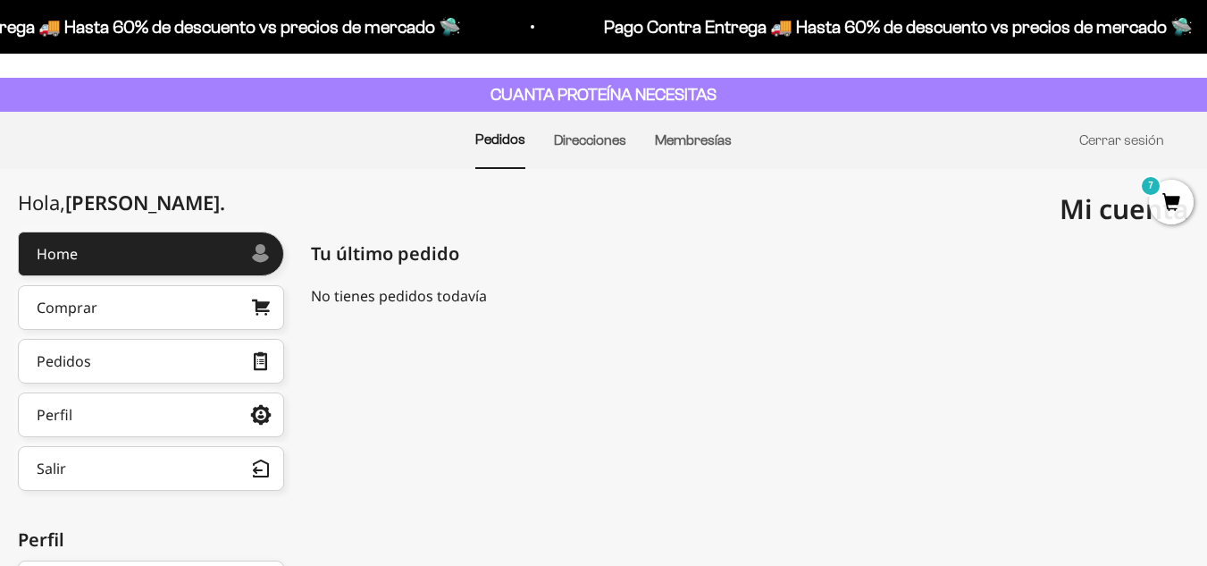
scroll to position [111, 0]
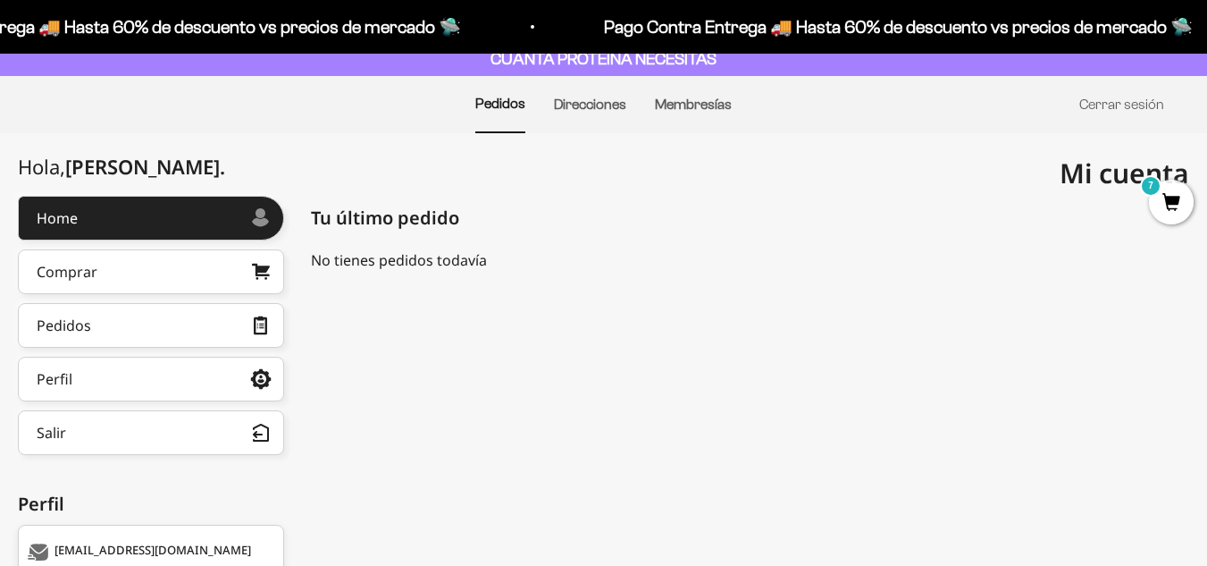
drag, startPoint x: 1219, startPoint y: 84, endPoint x: 1219, endPoint y: 151, distance: 67.0
click at [1207, 151] on html "Ir al contenido Pago Contra Entrega 🚚 Hasta 60% de descuento vs precios de merc…" at bounding box center [603, 328] width 1207 height 879
click at [130, 260] on link "Comprar" at bounding box center [151, 271] width 266 height 45
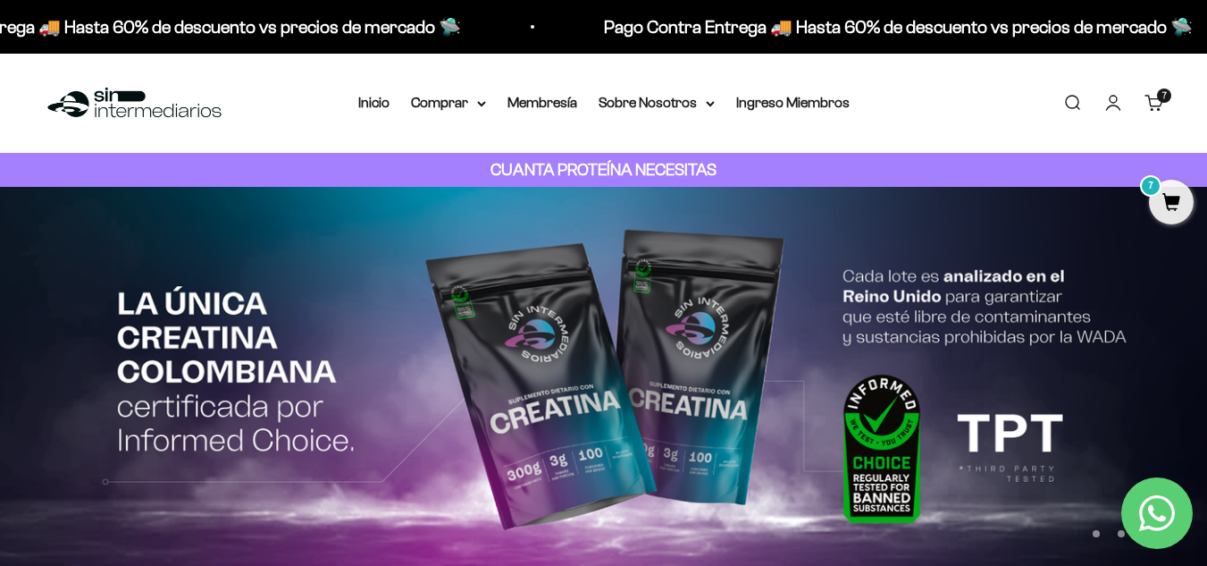
click at [1177, 199] on span "7" at bounding box center [1171, 202] width 45 height 45
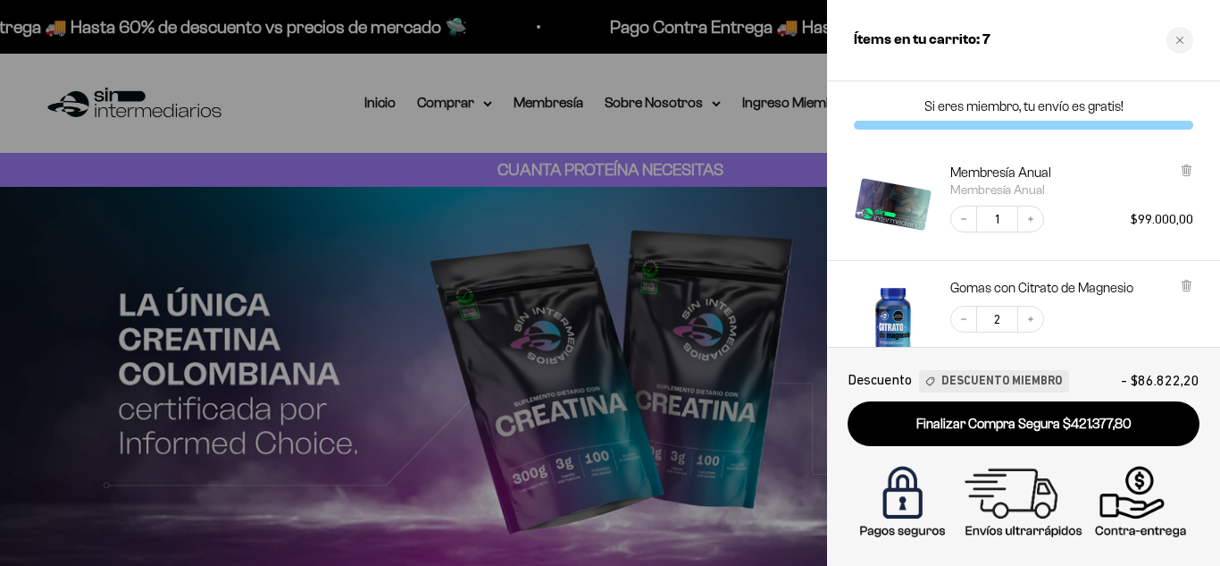
click at [1000, 383] on span "Descuento Miembro" at bounding box center [1002, 381] width 121 height 19
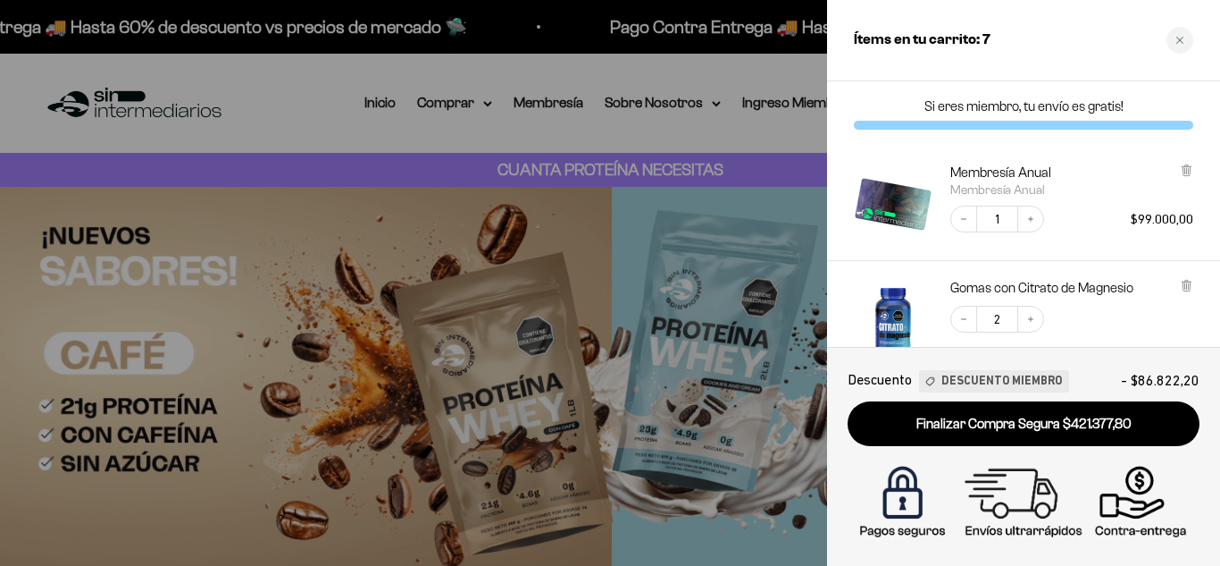
click at [1092, 234] on div "Membresía Anual Membresía Anual Decrease quantity 1 Increase quantity $99.000,00" at bounding box center [1072, 202] width 243 height 79
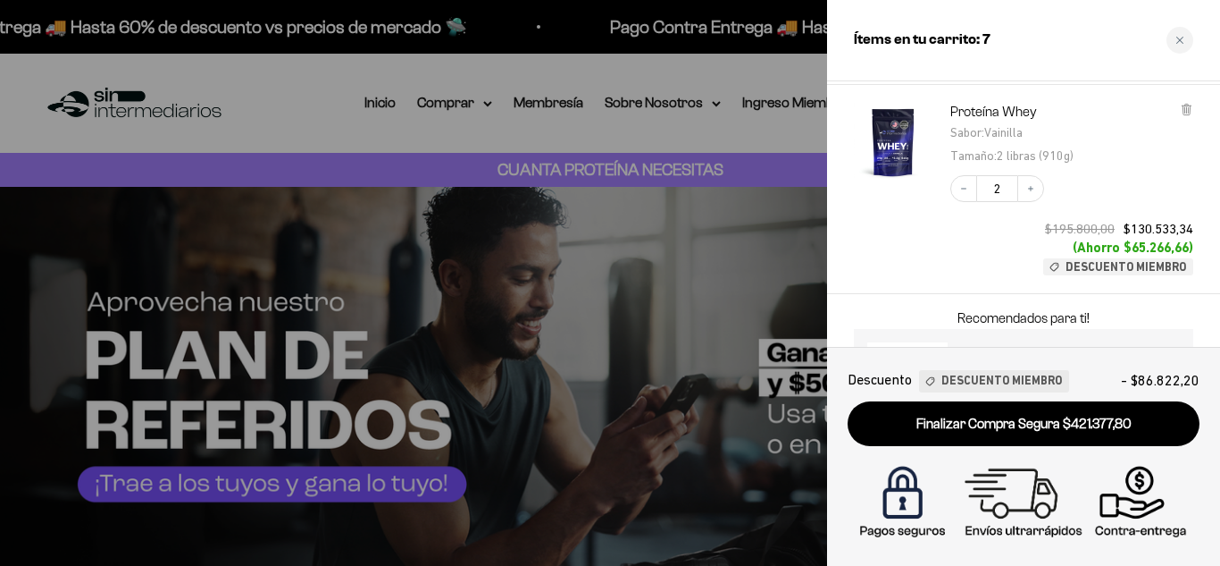
scroll to position [606, 0]
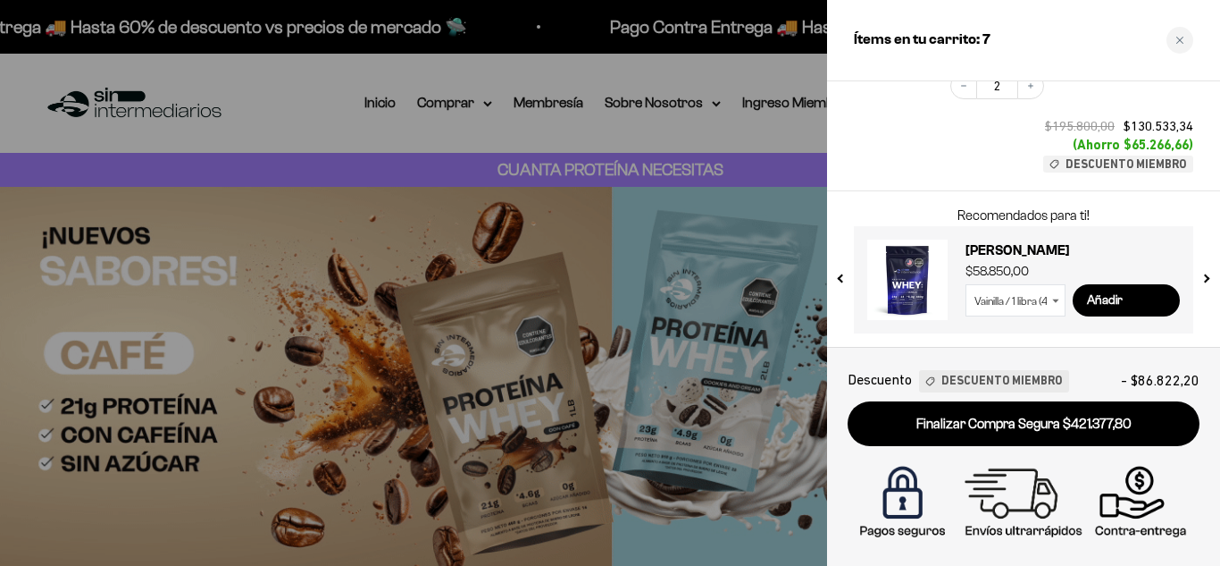
click at [951, 143] on div "Decrease quantity 2 Increase quantity $195.800,00 $130.533,34 (Ahorro $65.266,6…" at bounding box center [1063, 113] width 261 height 118
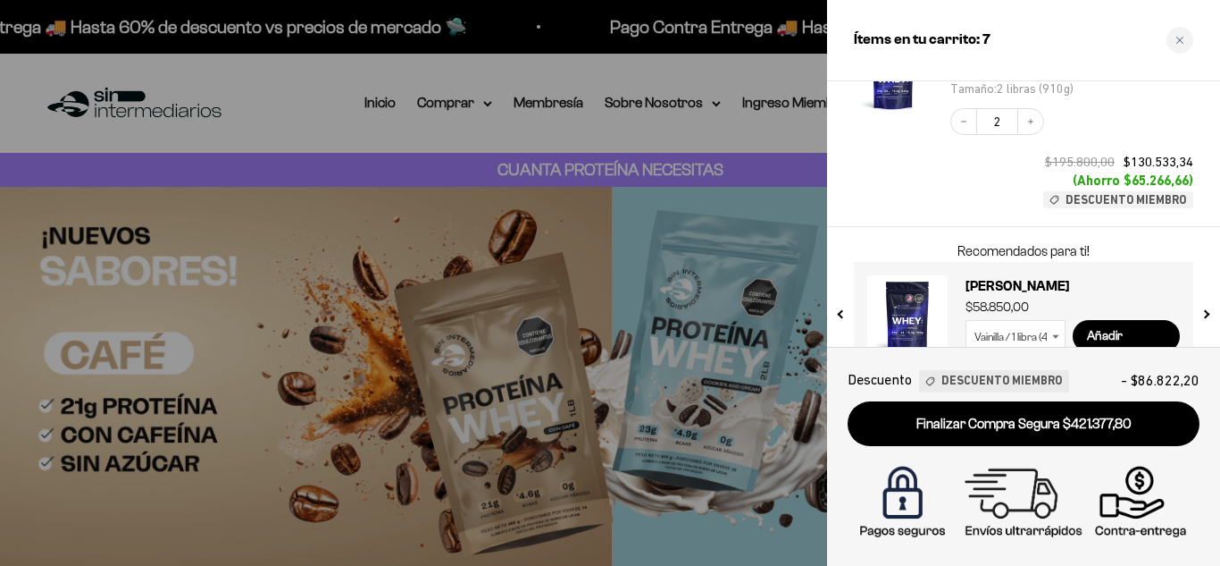
scroll to position [0, 0]
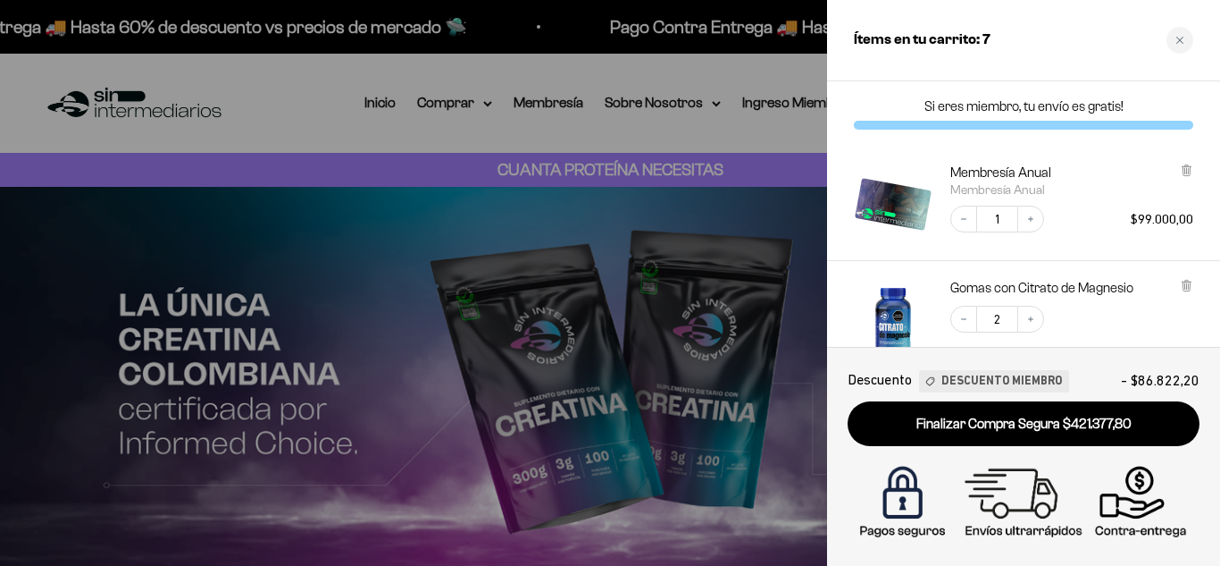
click at [979, 382] on span "Descuento Miembro" at bounding box center [1002, 381] width 121 height 19
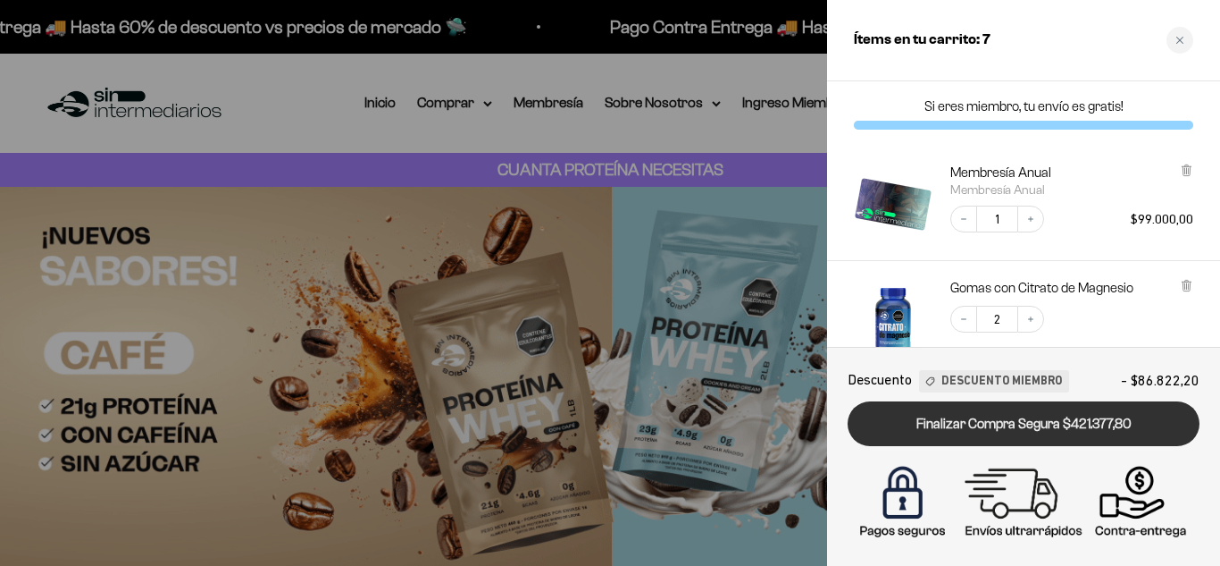
click at [1076, 432] on link "Finalizar Compra Segura $421.377,80" at bounding box center [1024, 424] width 352 height 46
